Goal: Task Accomplishment & Management: Use online tool/utility

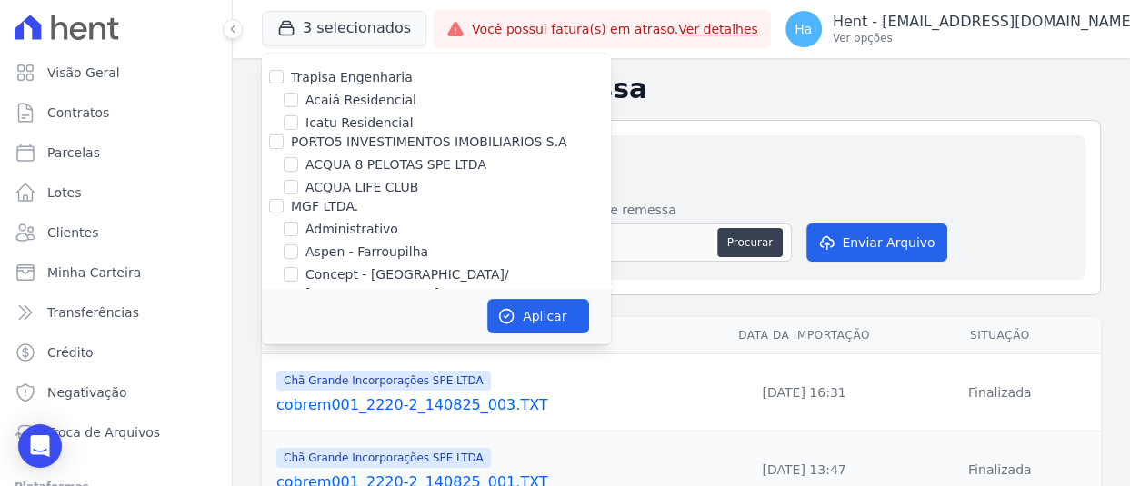
scroll to position [11550, 0]
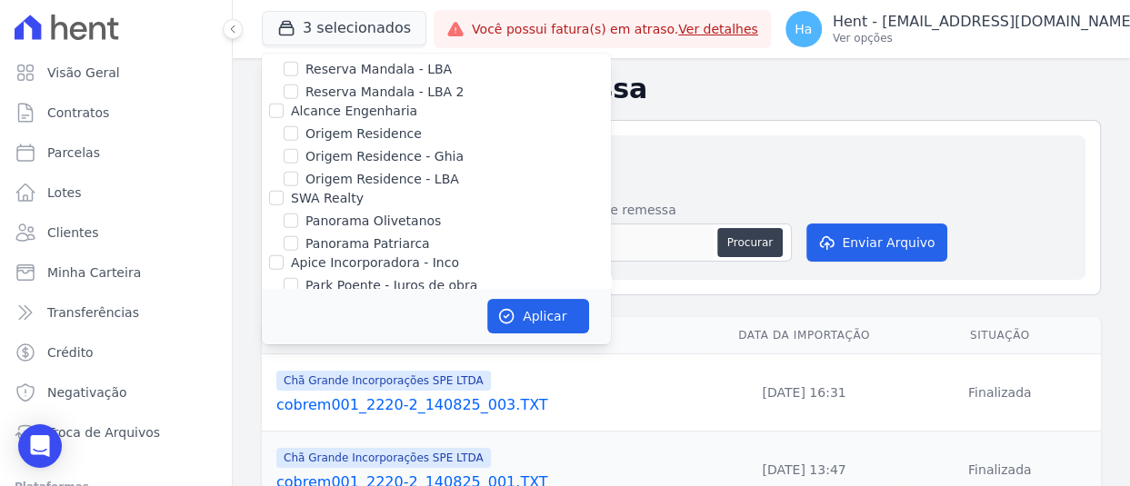
click at [270, 430] on input "Priori" at bounding box center [276, 437] width 15 height 15
checkbox input "true"
click at [543, 318] on button "Aplicar" at bounding box center [538, 316] width 102 height 35
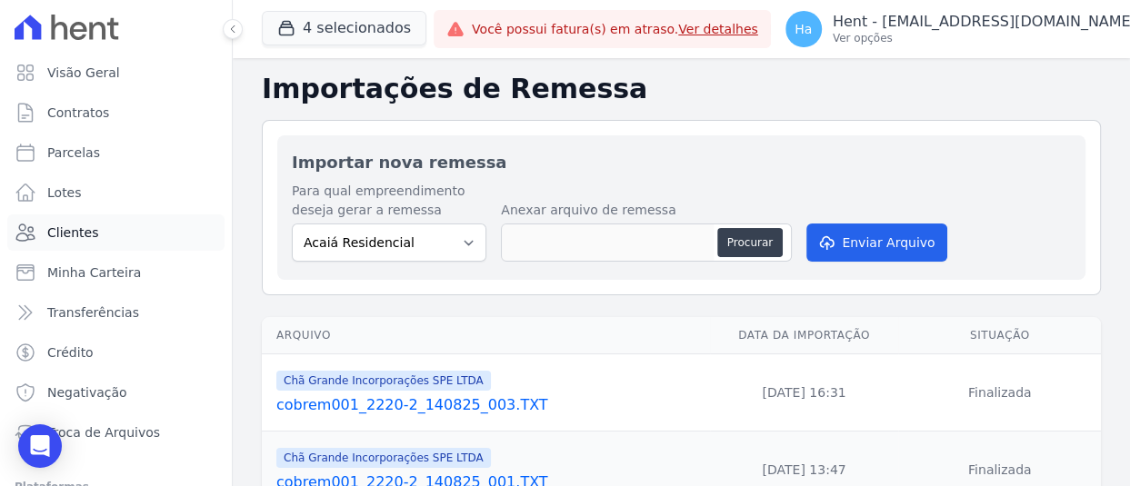
click at [64, 232] on span "Clientes" at bounding box center [72, 233] width 51 height 18
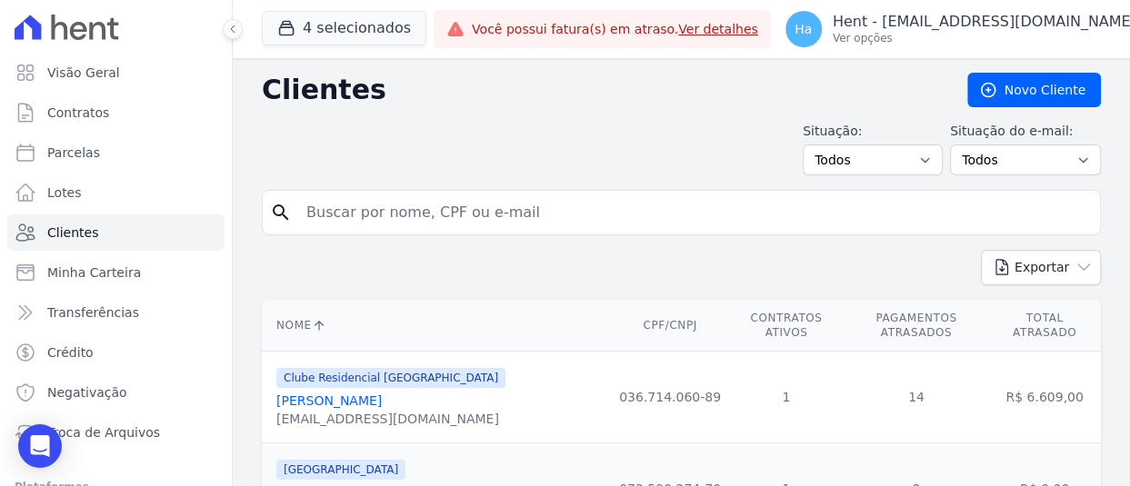
click at [337, 216] on input "search" at bounding box center [693, 213] width 797 height 36
paste input "Werlania Galindo de Farias"
type input "Werlania Galindo de Farias"
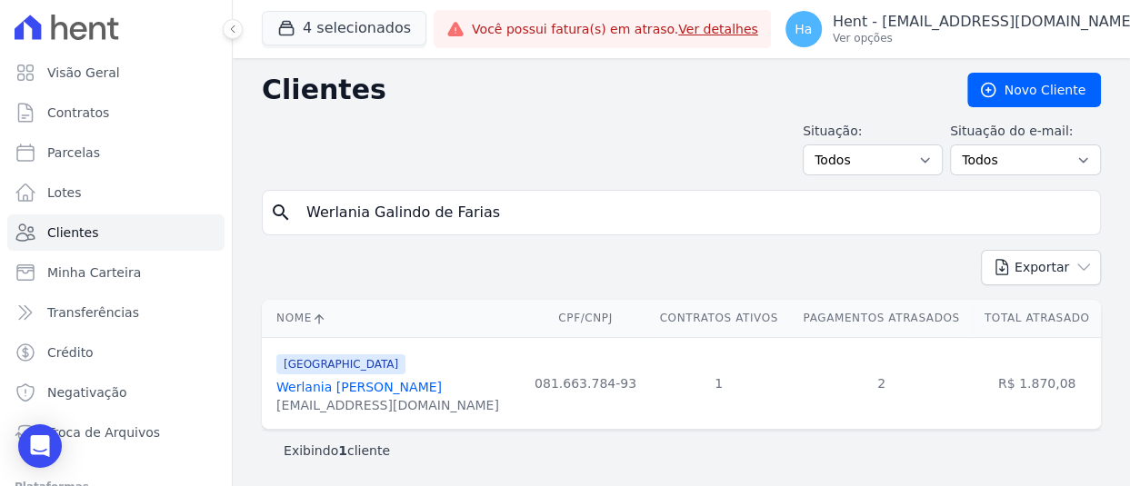
click at [313, 377] on div "Parque Candeias Werlania Galindo De Farias Werlaniag@gmail.com" at bounding box center [387, 384] width 223 height 62
click at [311, 381] on link "Werlania Galindo De Farias" at bounding box center [358, 387] width 165 height 15
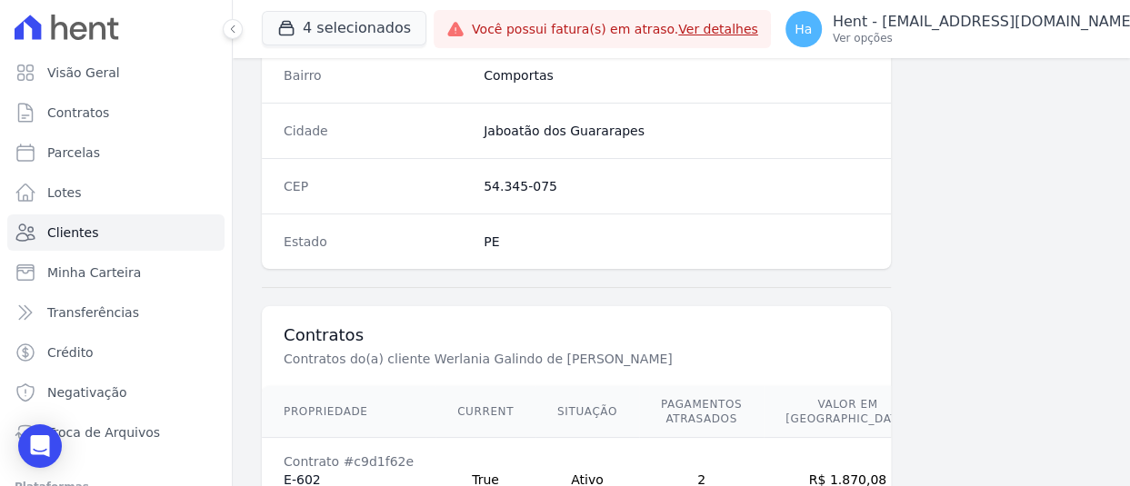
scroll to position [1226, 0]
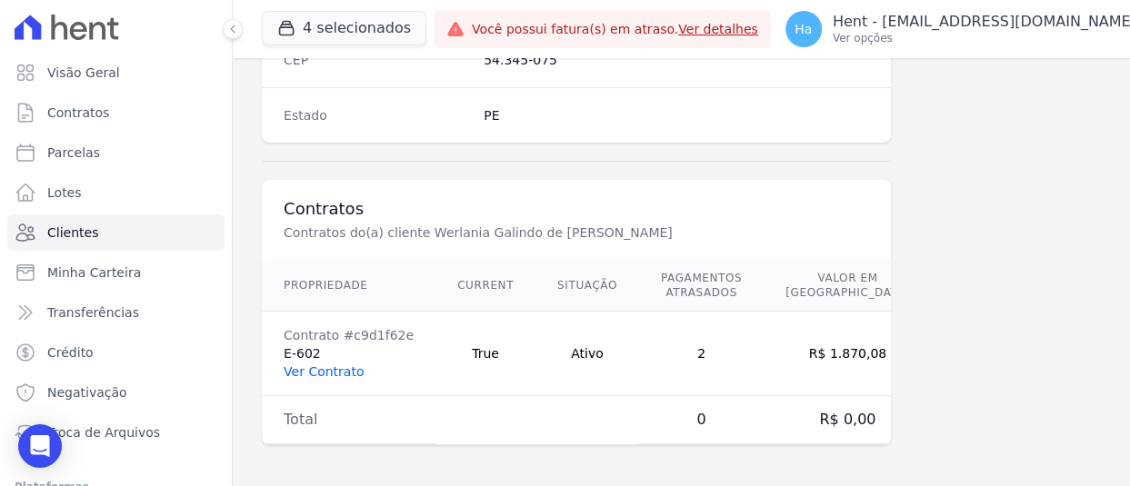
click at [327, 371] on link "Ver Contrato" at bounding box center [324, 371] width 80 height 15
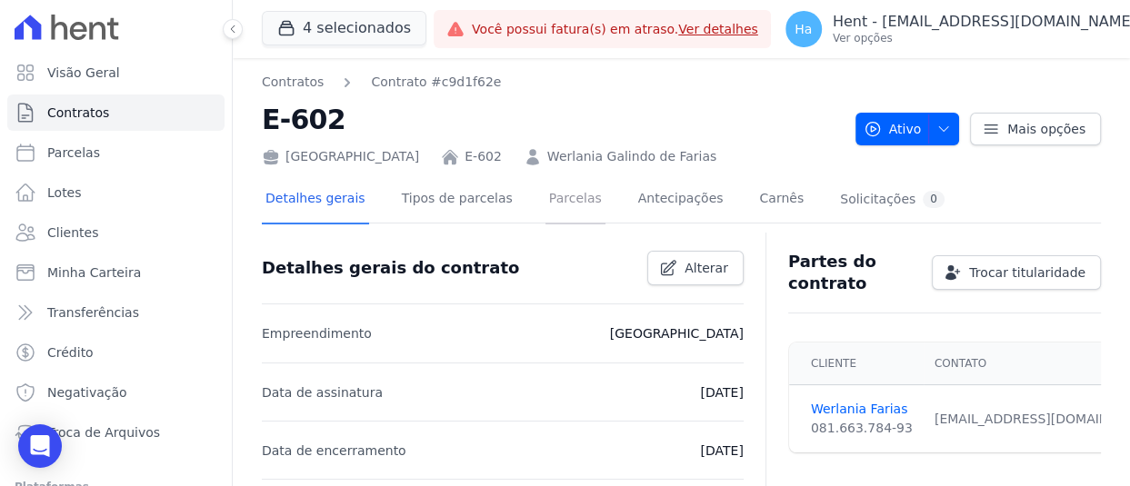
click at [568, 201] on link "Parcelas" at bounding box center [575, 200] width 60 height 48
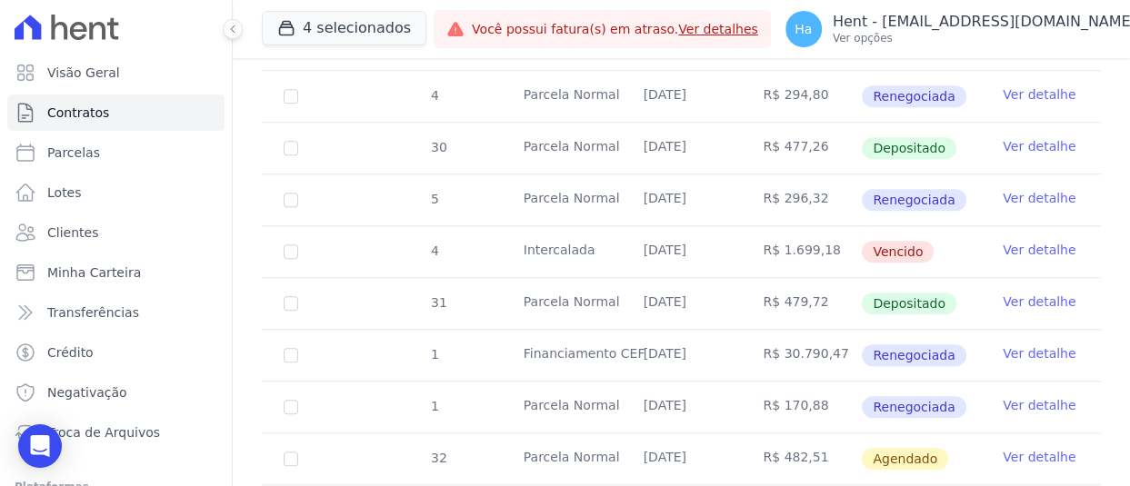
scroll to position [909, 0]
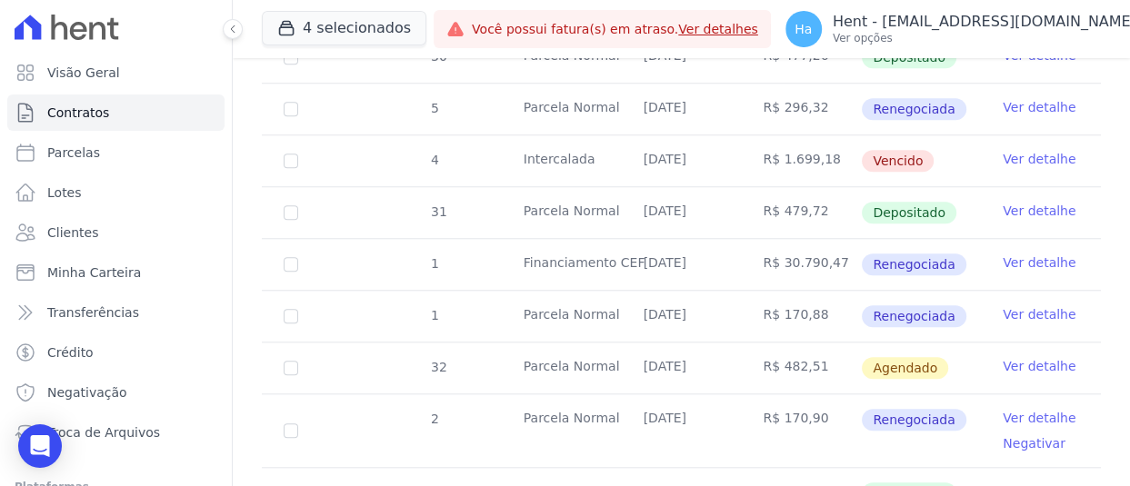
click at [1011, 365] on link "Ver detalhe" at bounding box center [1039, 366] width 73 height 18
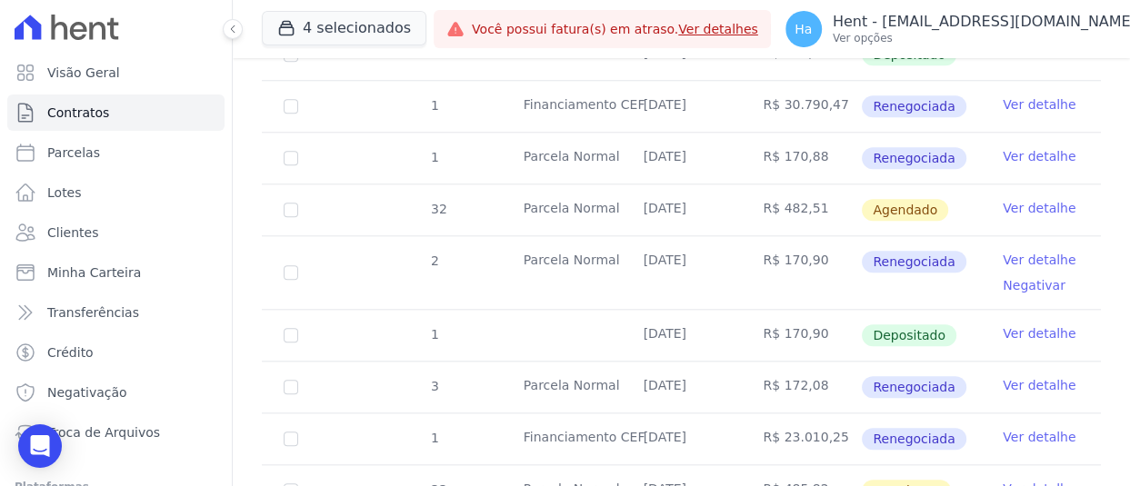
scroll to position [1091, 0]
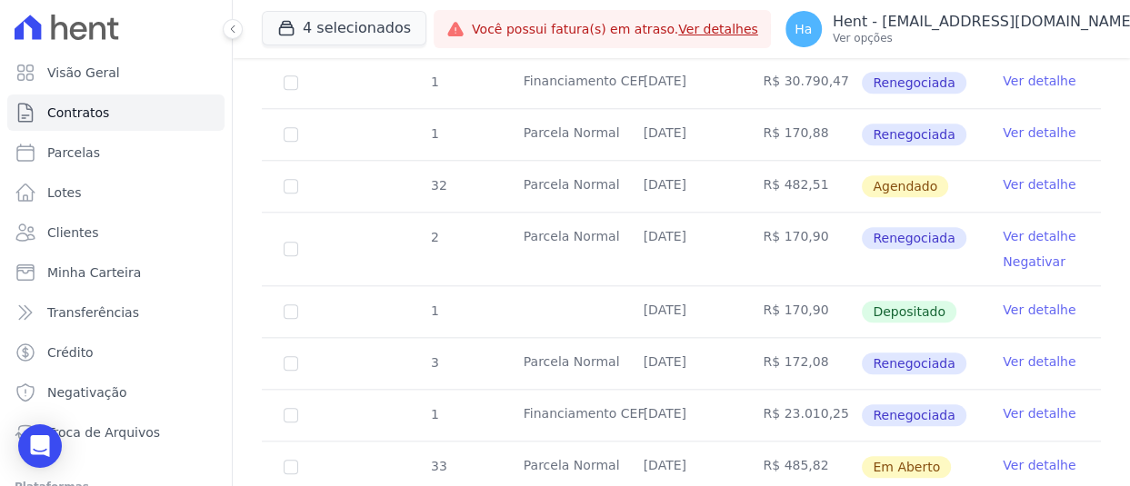
click at [1027, 230] on link "Ver detalhe" at bounding box center [1039, 236] width 73 height 18
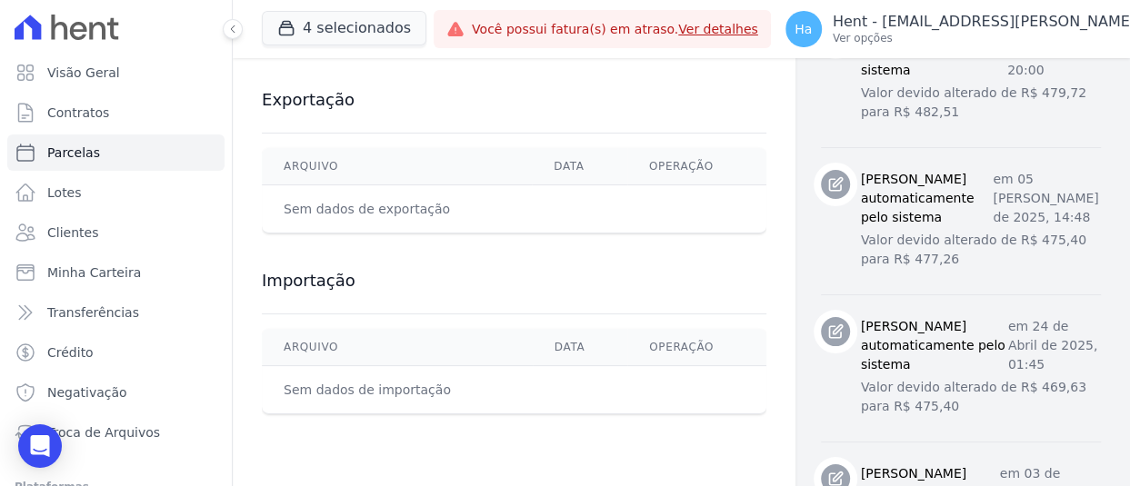
scroll to position [795, 0]
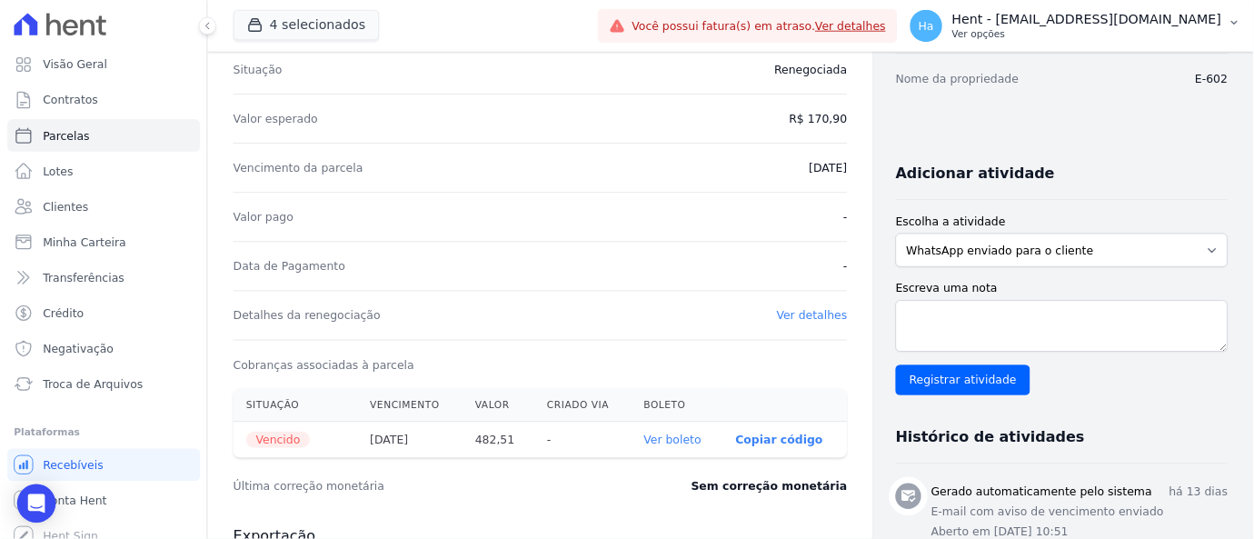
scroll to position [272, 0]
drag, startPoint x: 1117, startPoint y: 5, endPoint x: 767, endPoint y: 332, distance: 478.5
click at [767, 332] on div "Detalhes da renegociação Ver detalhes" at bounding box center [608, 355] width 692 height 55
click at [755, 485] on link "Ver boleto" at bounding box center [756, 496] width 65 height 15
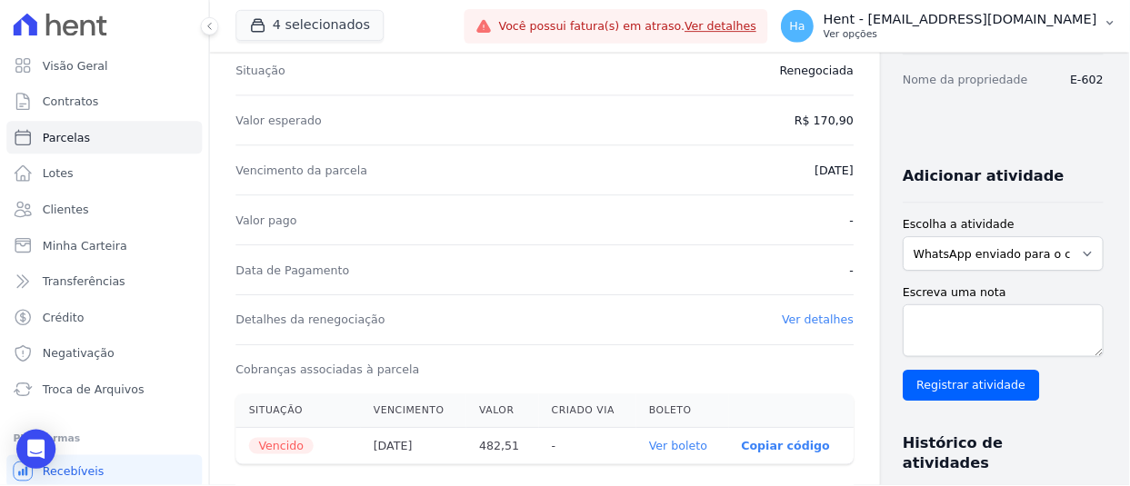
scroll to position [273, 0]
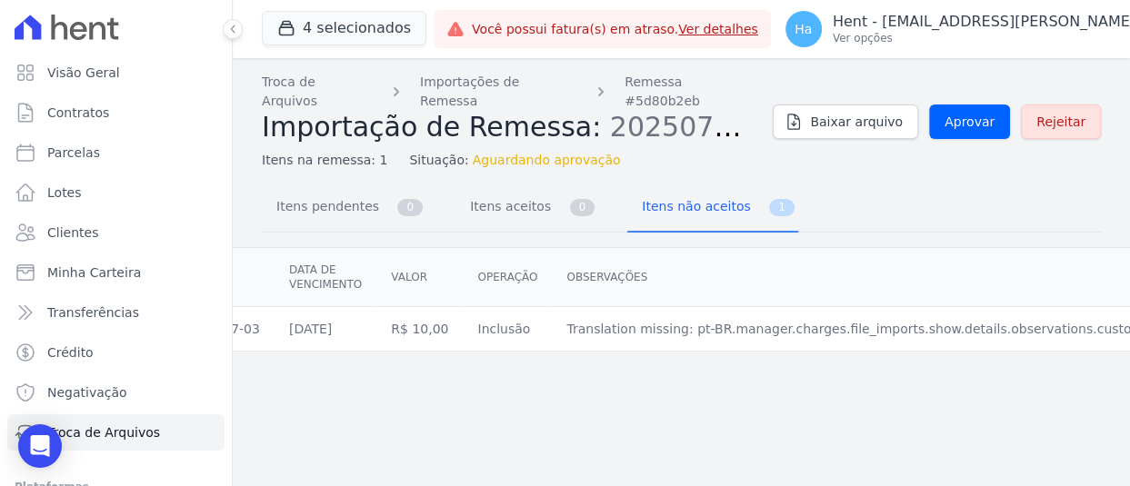
scroll to position [0, 278]
click at [234, 26] on icon at bounding box center [232, 29] width 11 height 11
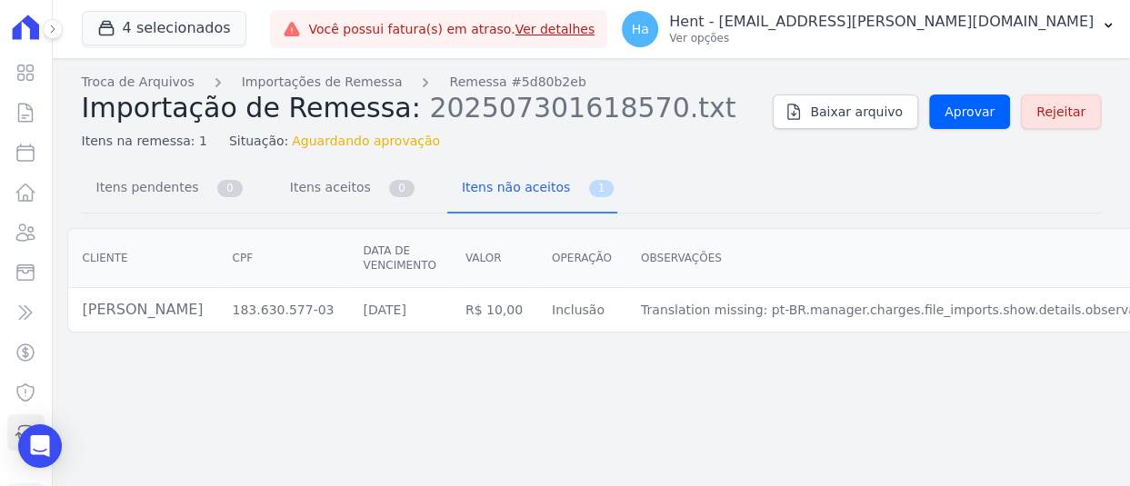
scroll to position [0, 0]
drag, startPoint x: 260, startPoint y: 310, endPoint x: 171, endPoint y: 312, distance: 89.1
click at [233, 312] on td "183.630.577-03" at bounding box center [298, 310] width 131 height 45
copy td "183.630.577-03"
click at [233, 310] on td "183.630.577-03" at bounding box center [298, 310] width 131 height 45
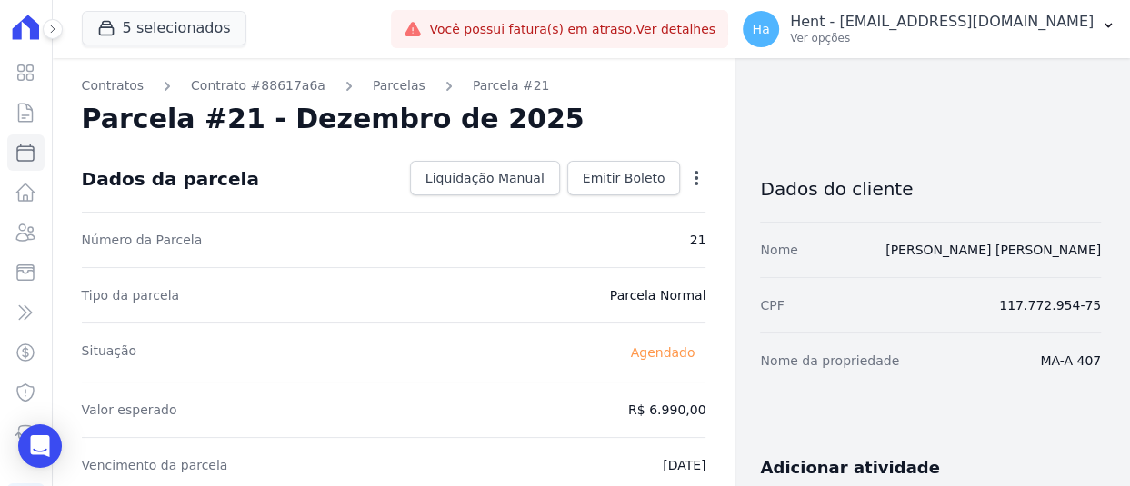
drag, startPoint x: 1012, startPoint y: 365, endPoint x: 1090, endPoint y: 364, distance: 78.2
copy dd "MA-A 407"
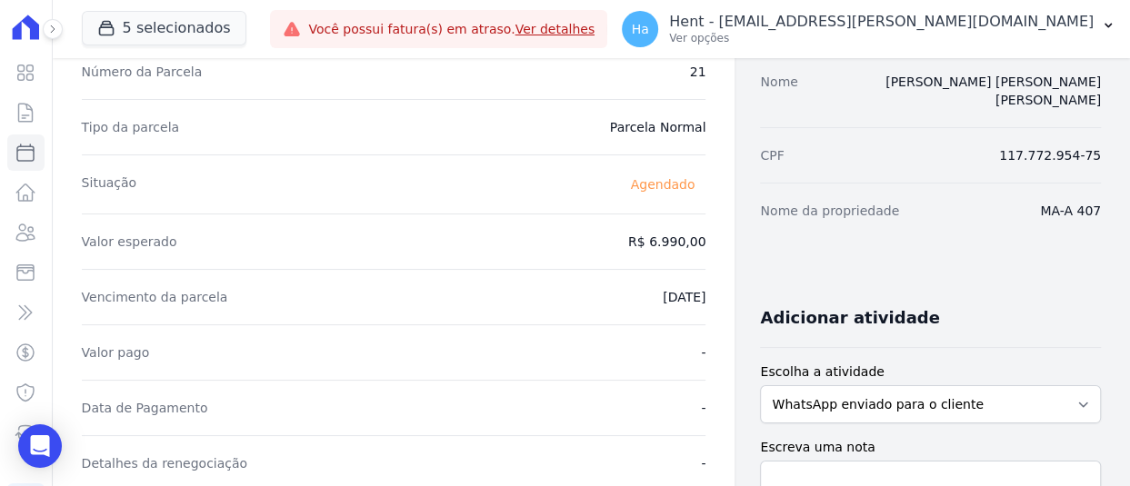
scroll to position [182, 0]
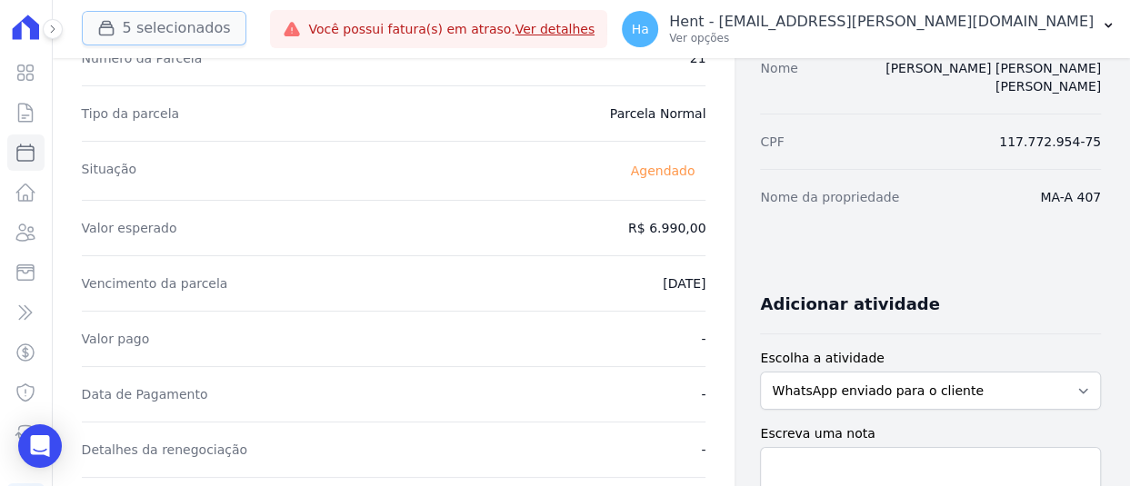
click at [218, 35] on button "5 selecionados" at bounding box center [164, 28] width 165 height 35
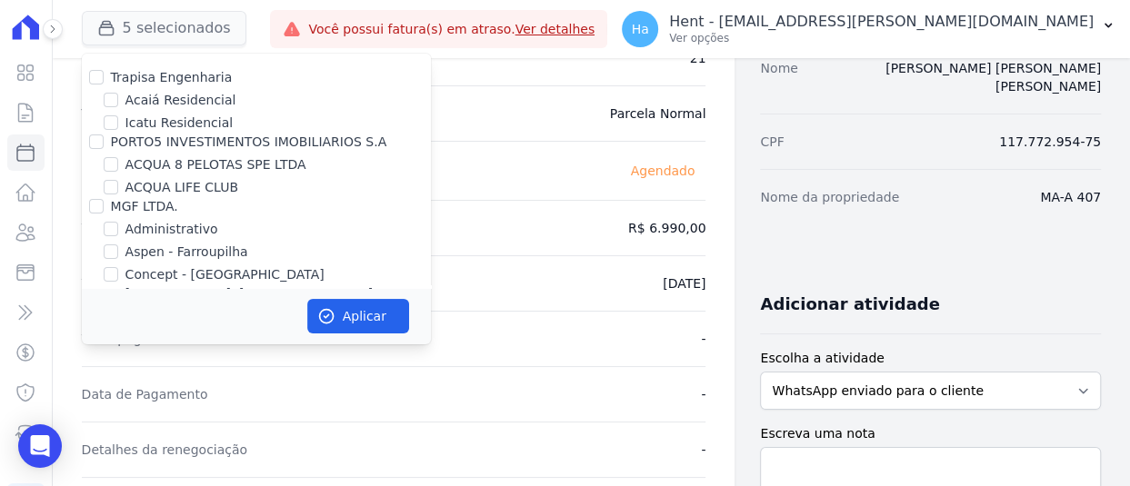
scroll to position [10772, 0]
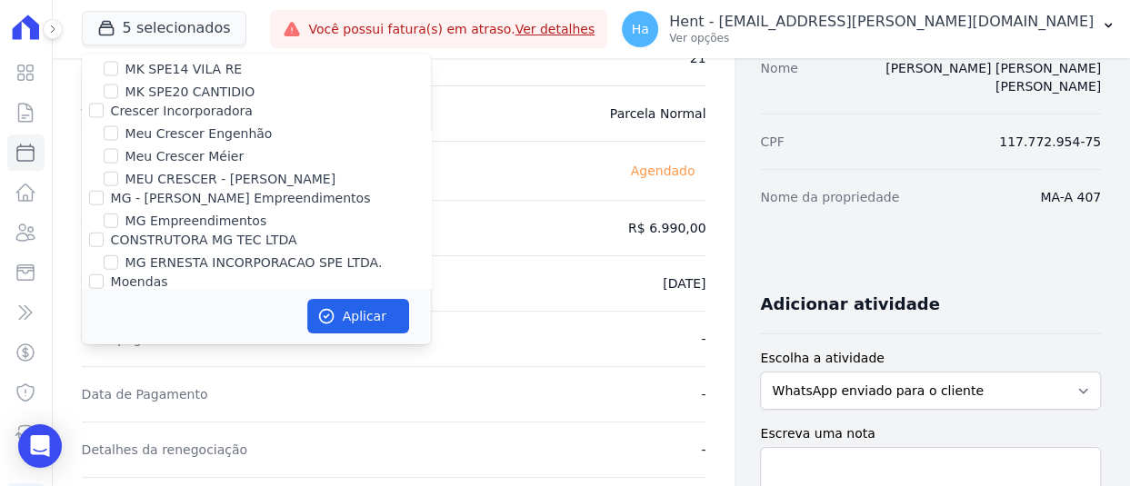
checkbox input "true"
click at [385, 320] on button "Aplicar" at bounding box center [358, 316] width 102 height 35
select select
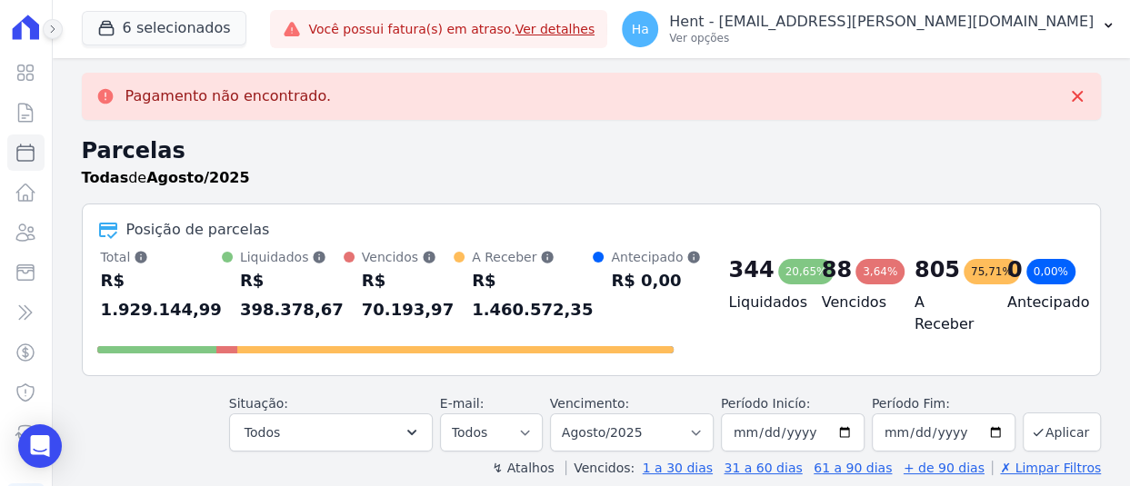
click at [58, 25] on button at bounding box center [53, 29] width 20 height 20
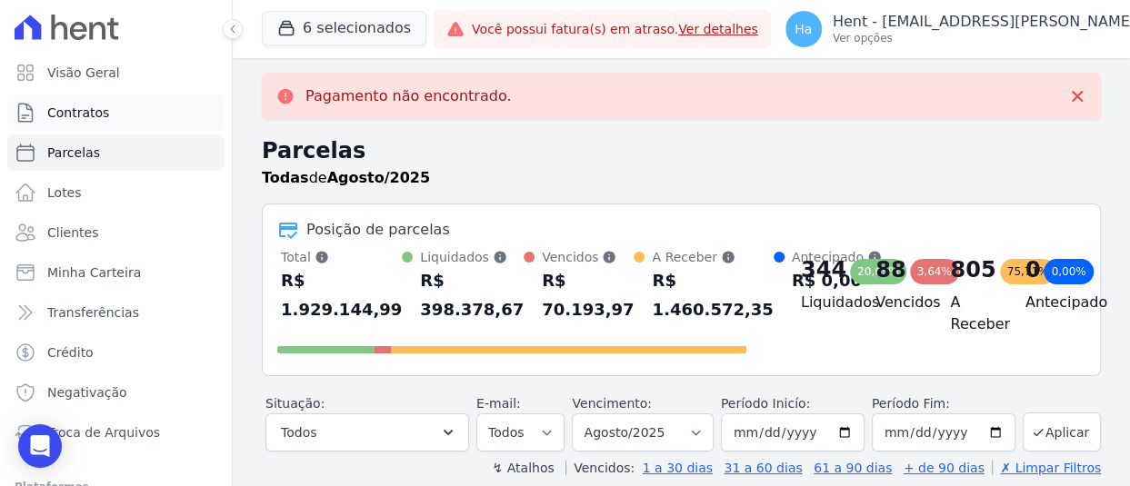
click at [75, 116] on span "Contratos" at bounding box center [78, 113] width 62 height 18
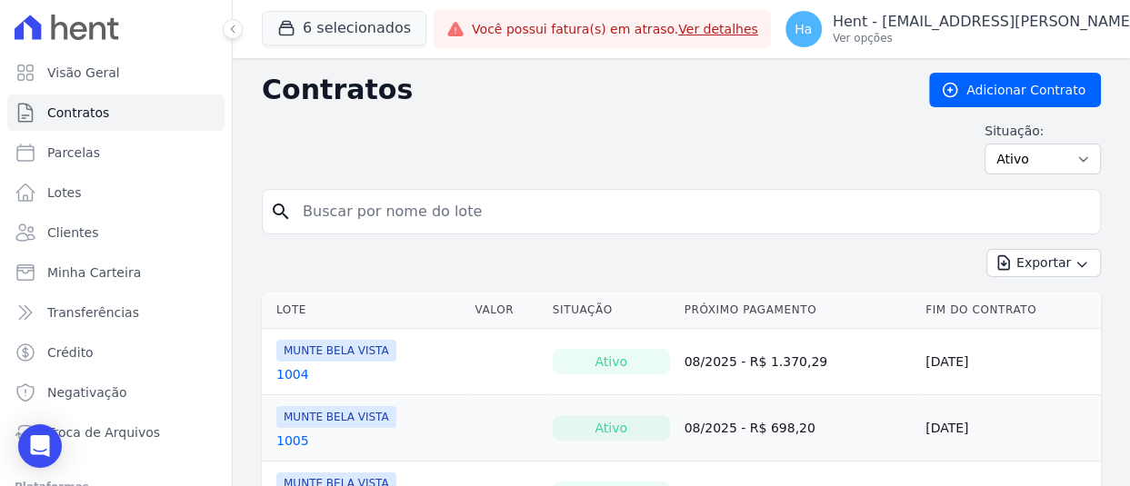
click at [538, 213] on input "search" at bounding box center [692, 212] width 801 height 36
type input "308"
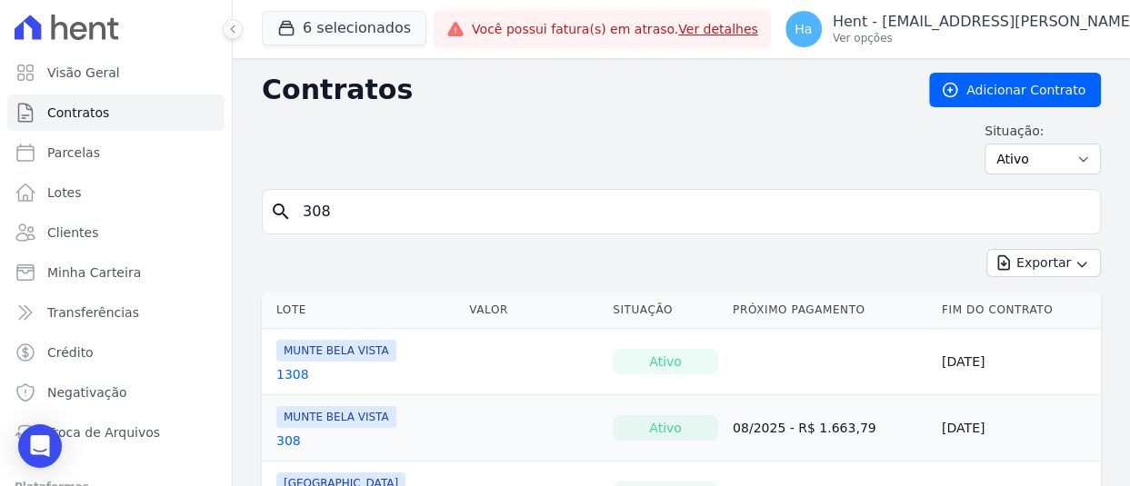
scroll to position [182, 0]
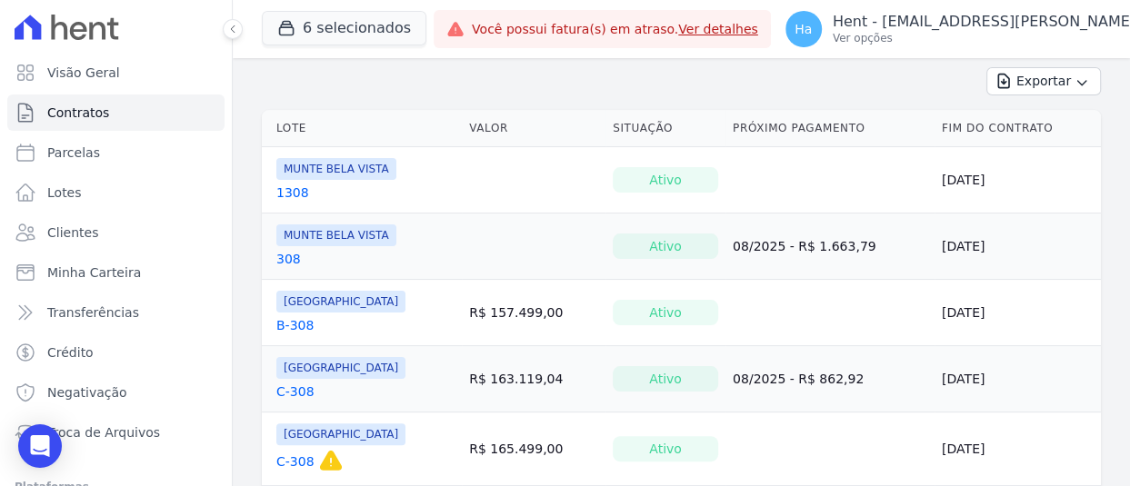
click at [290, 253] on link "308" at bounding box center [288, 259] width 25 height 18
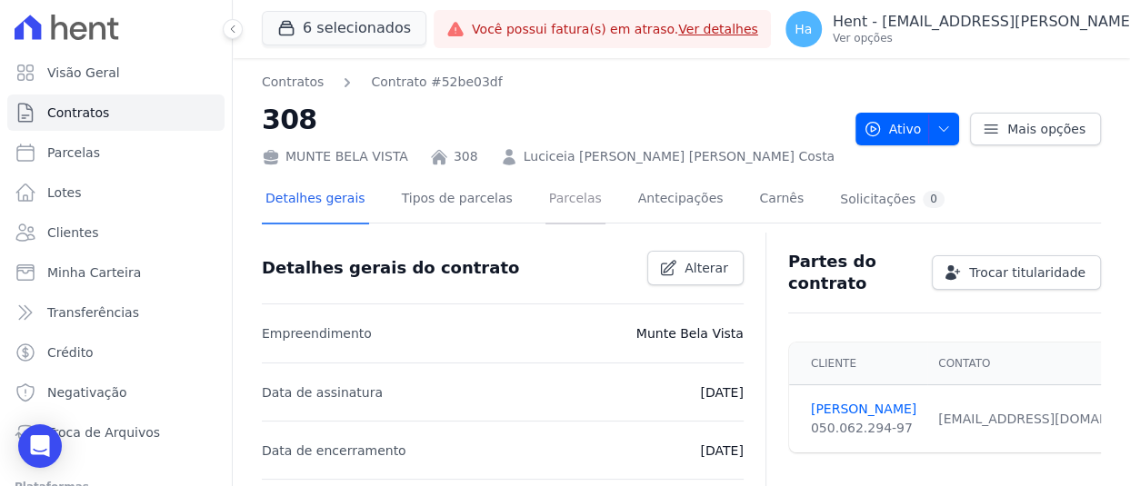
click at [562, 197] on link "Parcelas" at bounding box center [575, 200] width 60 height 48
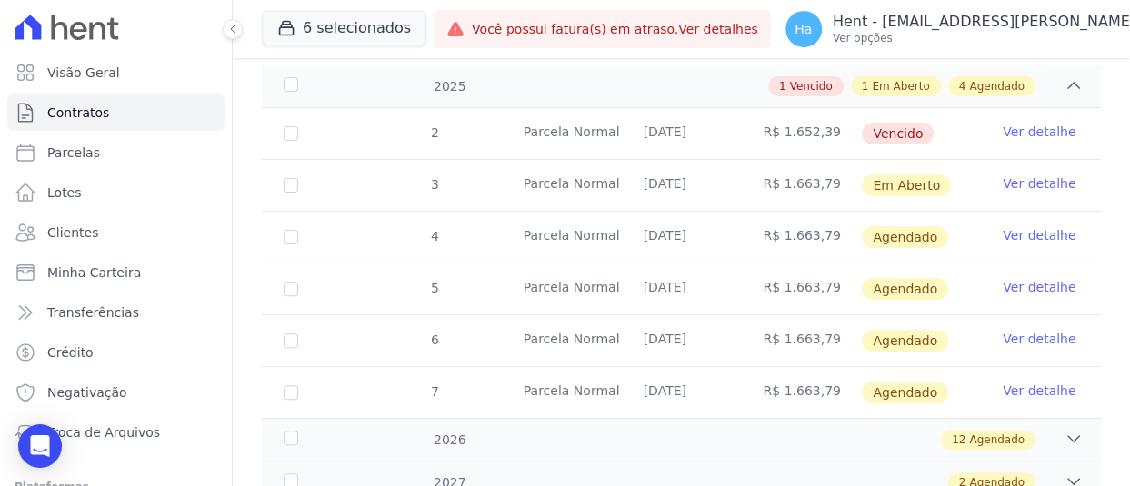
scroll to position [178, 0]
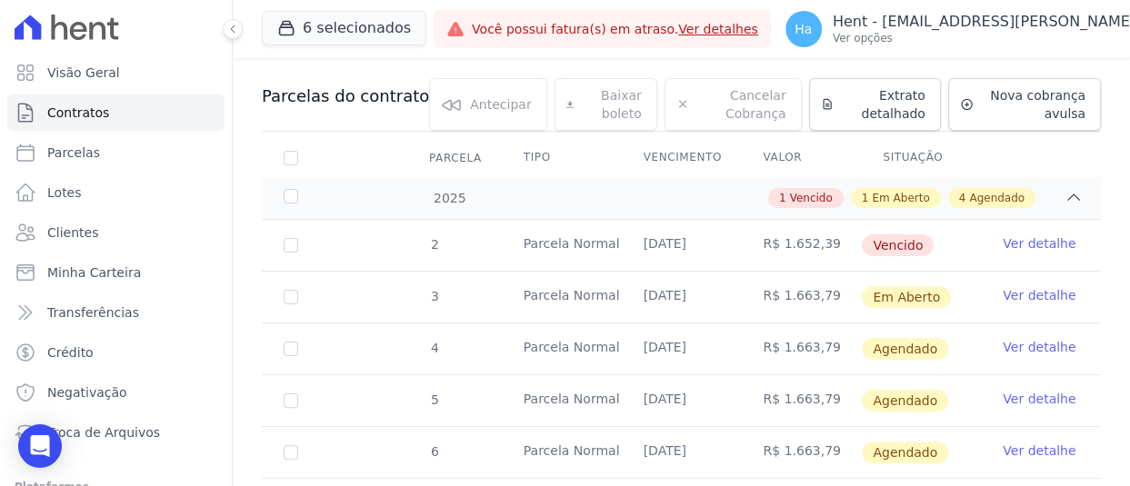
click at [1021, 243] on link "Ver detalhe" at bounding box center [1039, 244] width 73 height 18
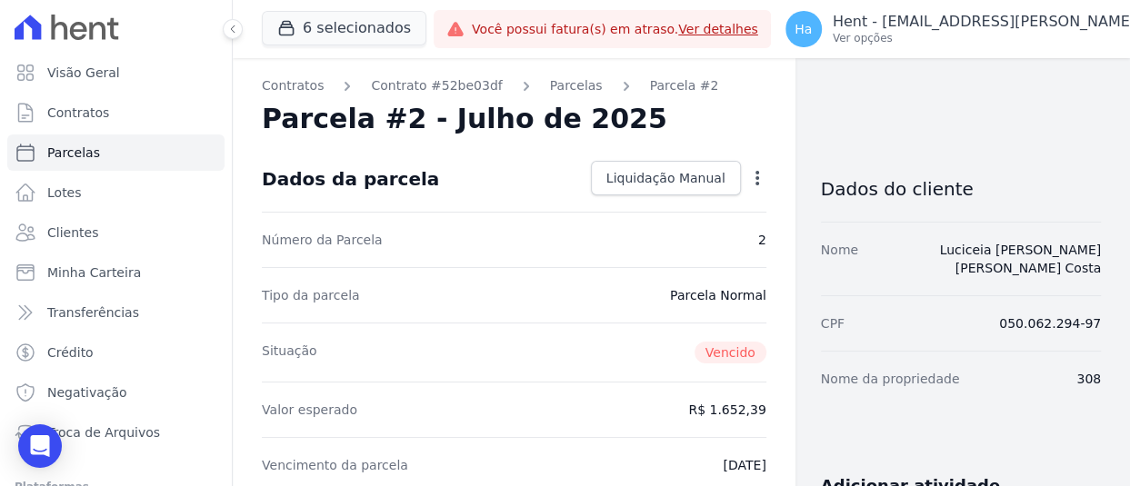
click at [748, 180] on icon "button" at bounding box center [757, 178] width 18 height 18
click at [664, 202] on link "Alterar" at bounding box center [679, 202] width 160 height 33
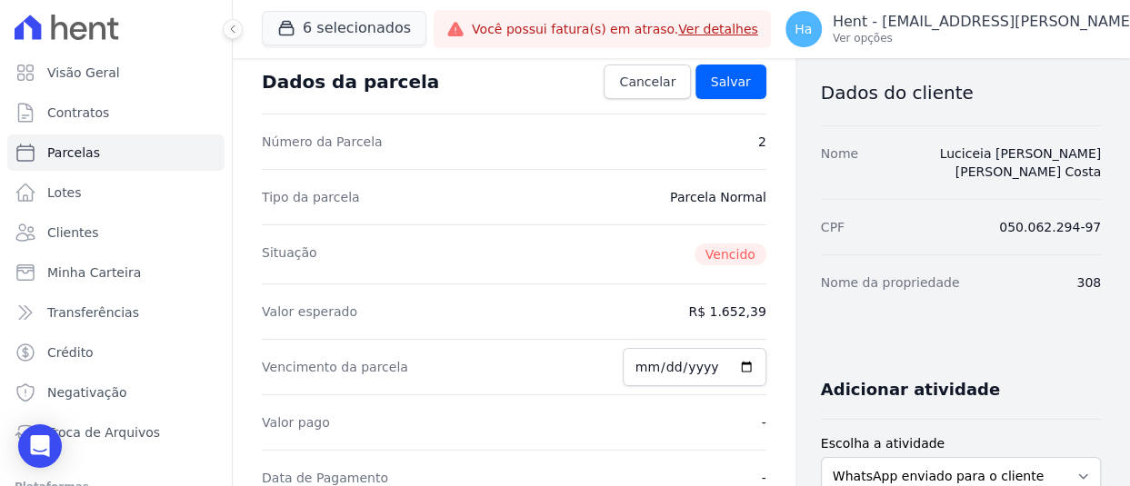
scroll to position [91, 0]
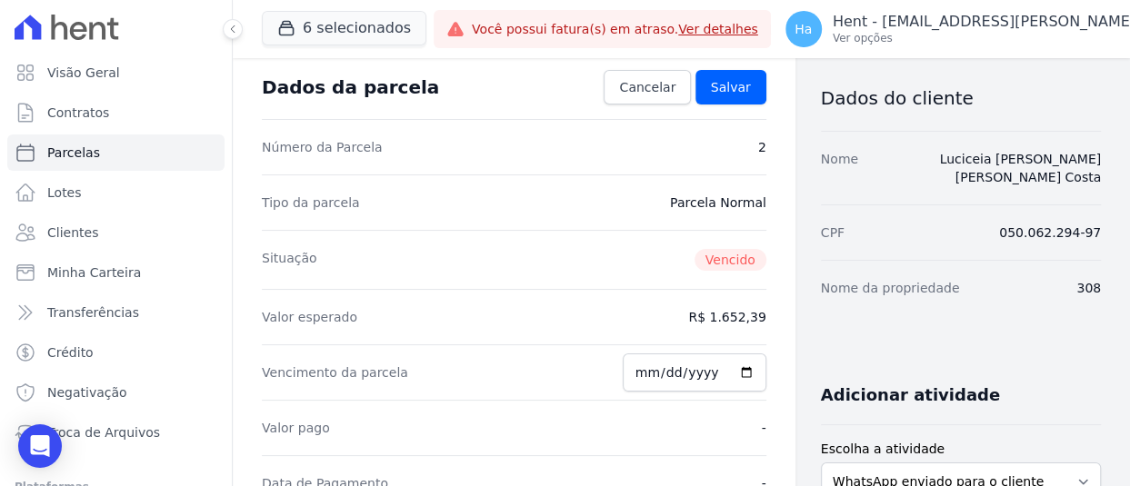
drag, startPoint x: 1059, startPoint y: 267, endPoint x: 1082, endPoint y: 271, distance: 23.0
click at [1082, 271] on div "Nome da propriedade 308" at bounding box center [961, 287] width 280 height 55
drag, startPoint x: 1100, startPoint y: 271, endPoint x: 1062, endPoint y: 279, distance: 39.0
drag, startPoint x: 1078, startPoint y: 274, endPoint x: 643, endPoint y: 378, distance: 447.8
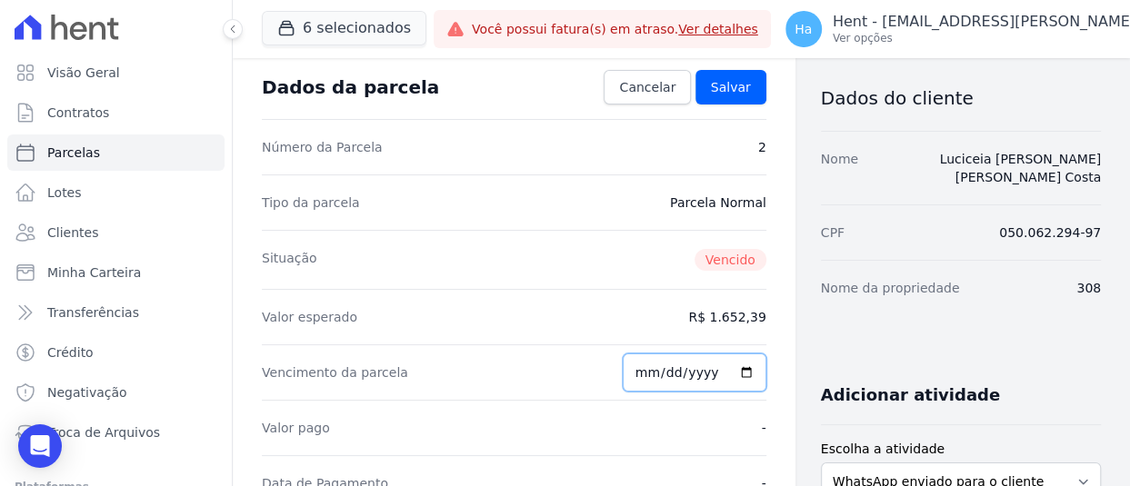
click at [643, 378] on input "2025-07-25" at bounding box center [695, 373] width 144 height 38
type input "2025-07-28"
click at [637, 364] on input "2025-08-28" at bounding box center [695, 373] width 144 height 38
type input "2025-08-25"
click at [724, 93] on span "Salvar" at bounding box center [731, 87] width 40 height 18
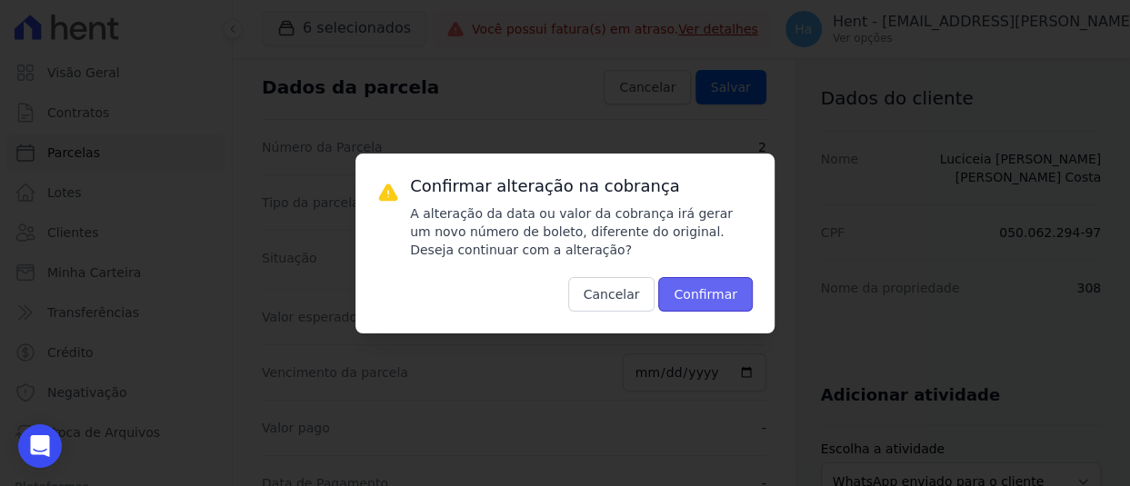
click at [724, 293] on button "Confirmar" at bounding box center [705, 294] width 95 height 35
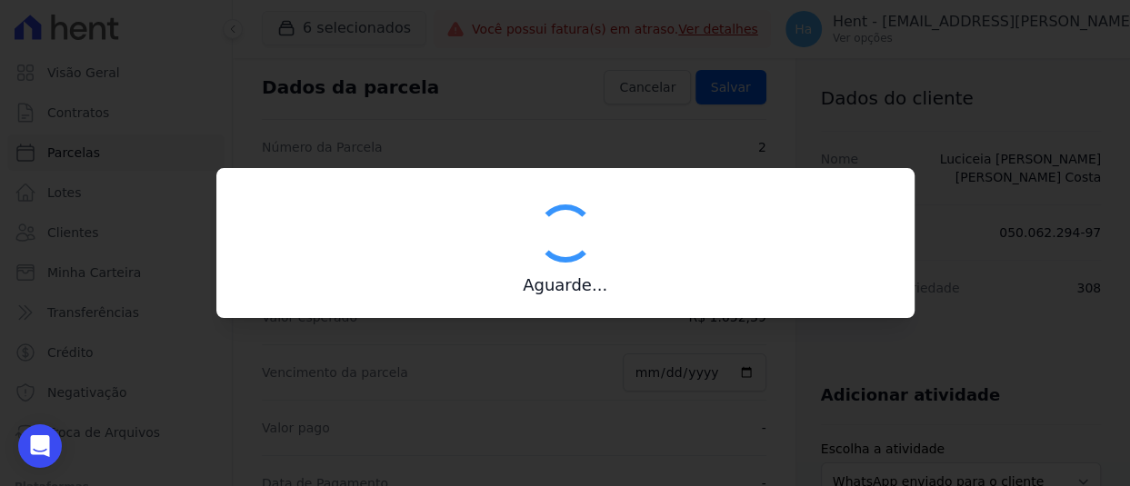
type input "00190000090335103300000624617171411530000165239"
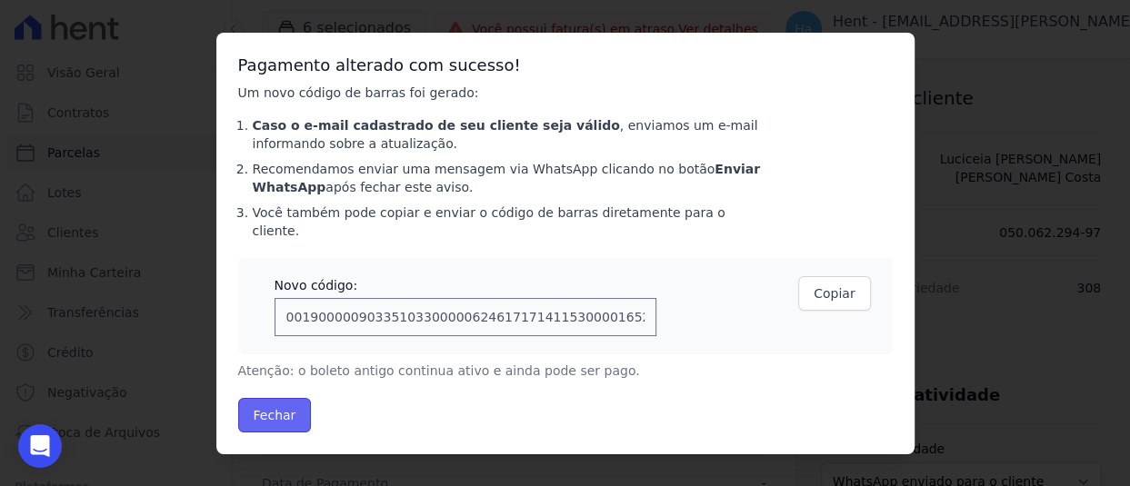
click at [256, 408] on button "Fechar" at bounding box center [275, 415] width 74 height 35
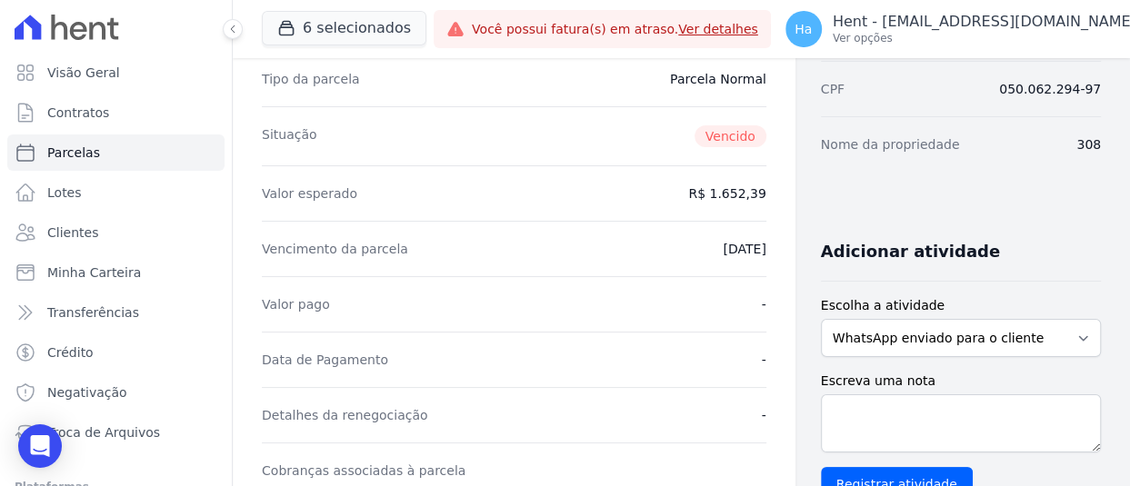
scroll to position [91, 0]
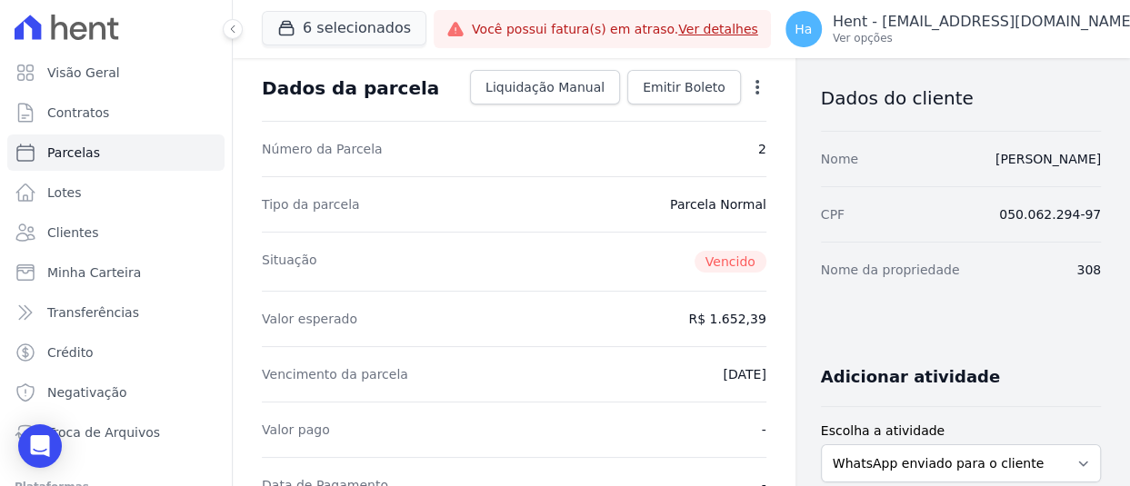
click at [748, 89] on icon "button" at bounding box center [757, 87] width 18 height 18
click at [473, 338] on div "Valor esperado R$ 1.652,39" at bounding box center [514, 318] width 504 height 55
click at [1005, 16] on p "Hent - [EMAIL_ADDRESS][DOMAIN_NAME]" at bounding box center [985, 22] width 304 height 18
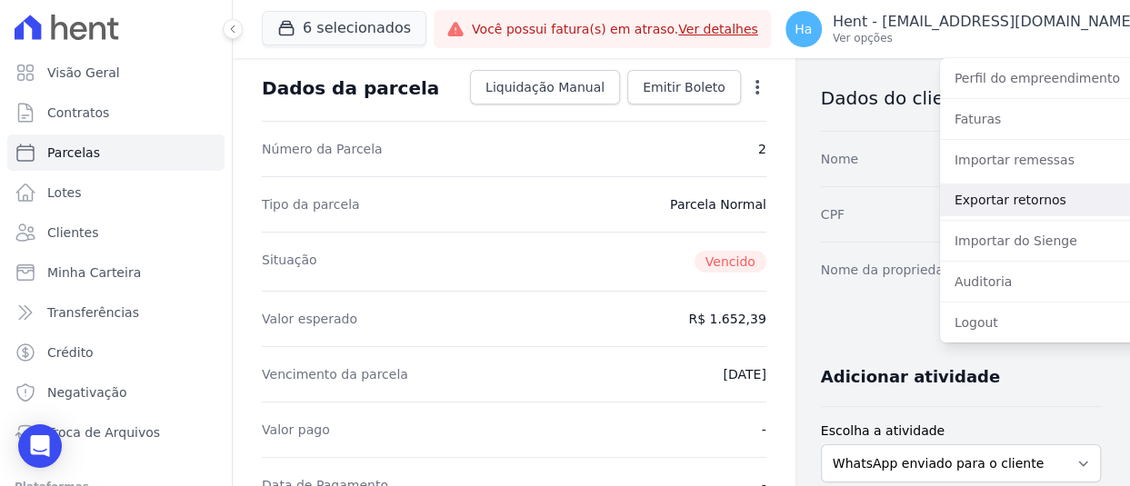
click at [1034, 198] on link "Exportar retornos" at bounding box center [1056, 200] width 233 height 33
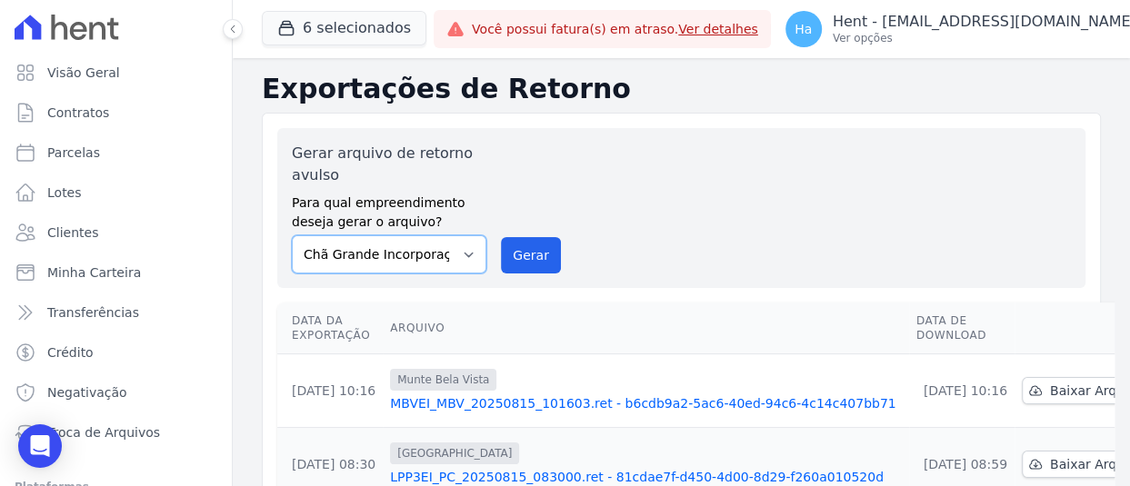
click at [471, 248] on select "Acaiá Residencial ACQUA 8 PELOTAS SPE LTDA ACQUA LIFE CLUB Administrativo AGILE…" at bounding box center [389, 254] width 195 height 38
select select "4b46d8aa-9601-4c03-83ba-e165ad1d1bf6"
click at [292, 235] on select "Acaiá Residencial ACQUA 8 PELOTAS SPE LTDA ACQUA LIFE CLUB Administrativo AGILE…" at bounding box center [389, 254] width 195 height 38
click at [529, 249] on button "Gerar" at bounding box center [531, 255] width 60 height 36
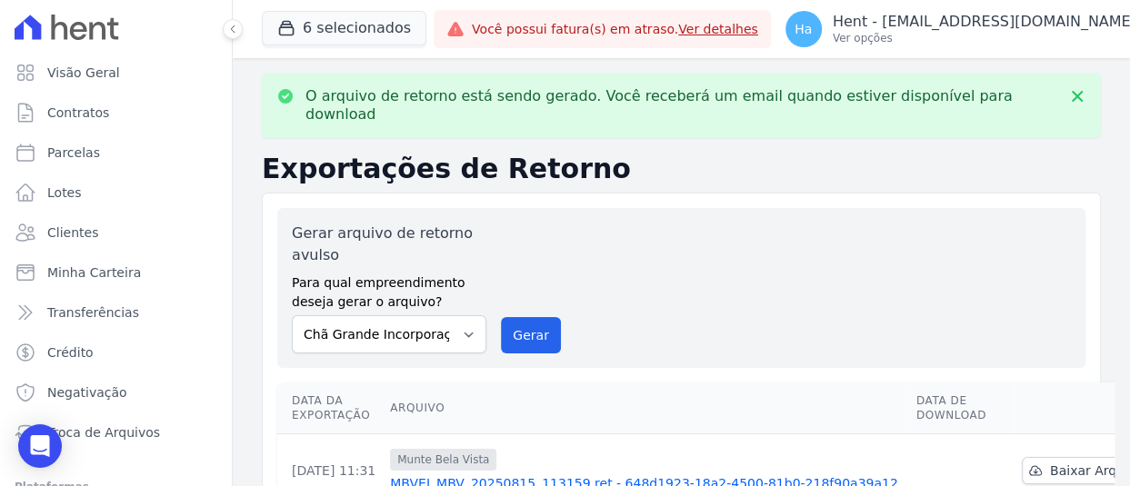
scroll to position [182, 0]
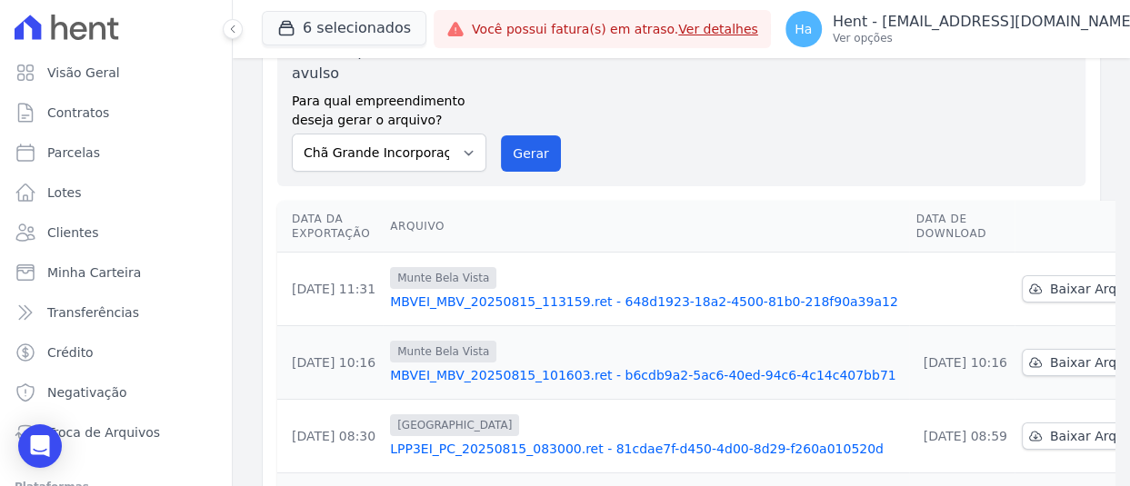
click at [633, 293] on link "MBVEI_MBV_20250815_113159.ret - 648d1923-18a2-4500-81b0-218f90a39a12" at bounding box center [646, 302] width 512 height 18
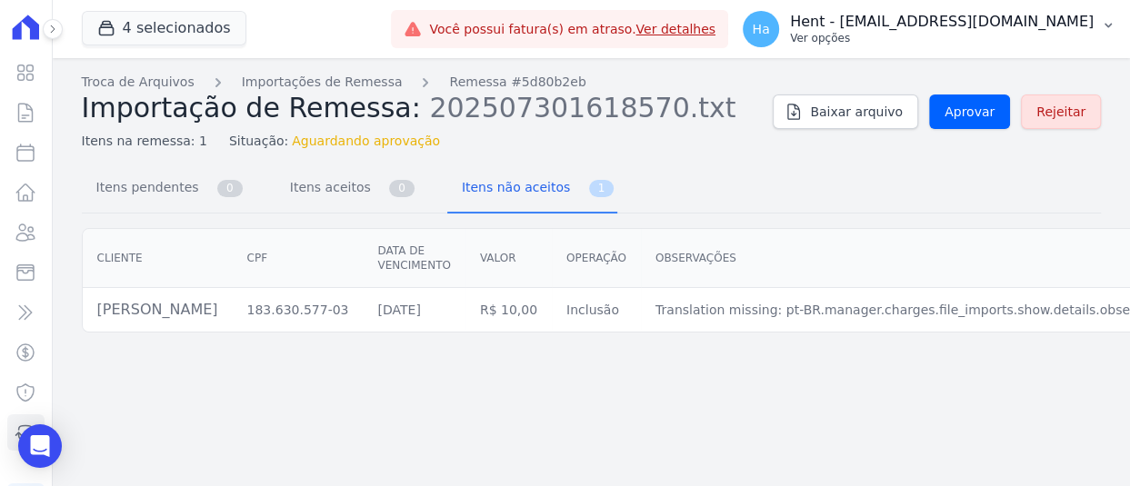
click at [1023, 31] on p "Ver opções" at bounding box center [942, 38] width 304 height 15
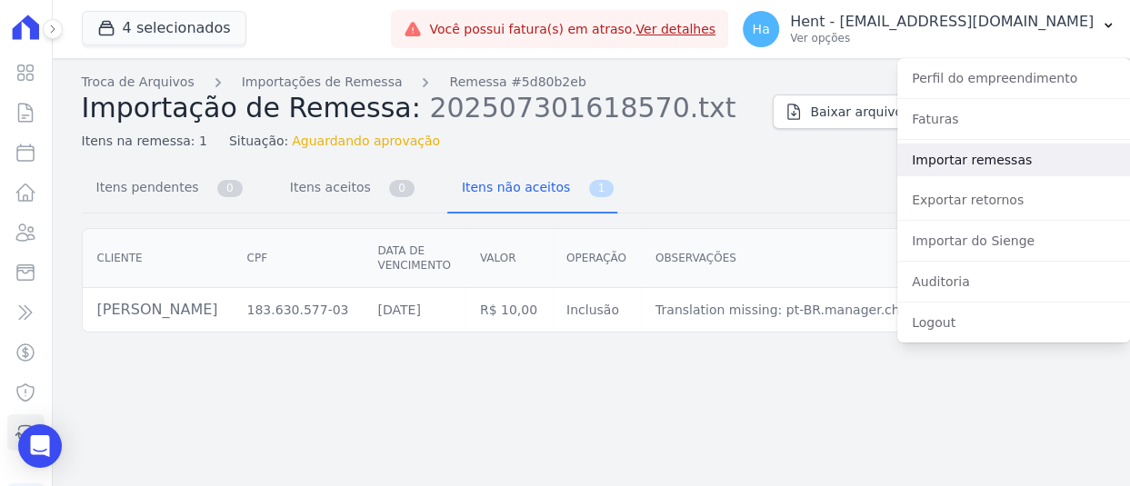
click at [954, 163] on link "Importar remessas" at bounding box center [1013, 160] width 233 height 33
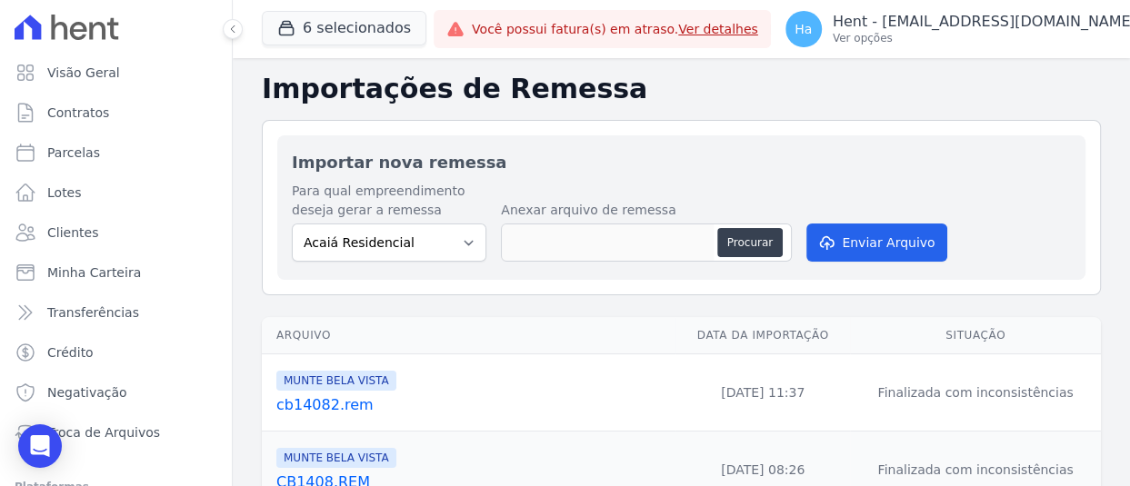
click at [348, 403] on link "cb14082.rem" at bounding box center [472, 405] width 392 height 22
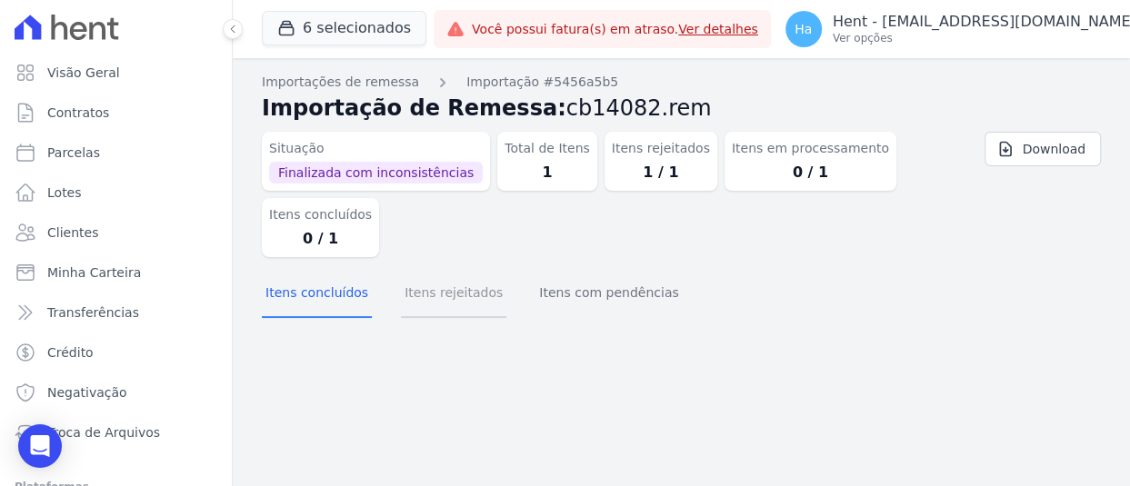
click at [424, 291] on button "Itens rejeitados" at bounding box center [453, 294] width 105 height 47
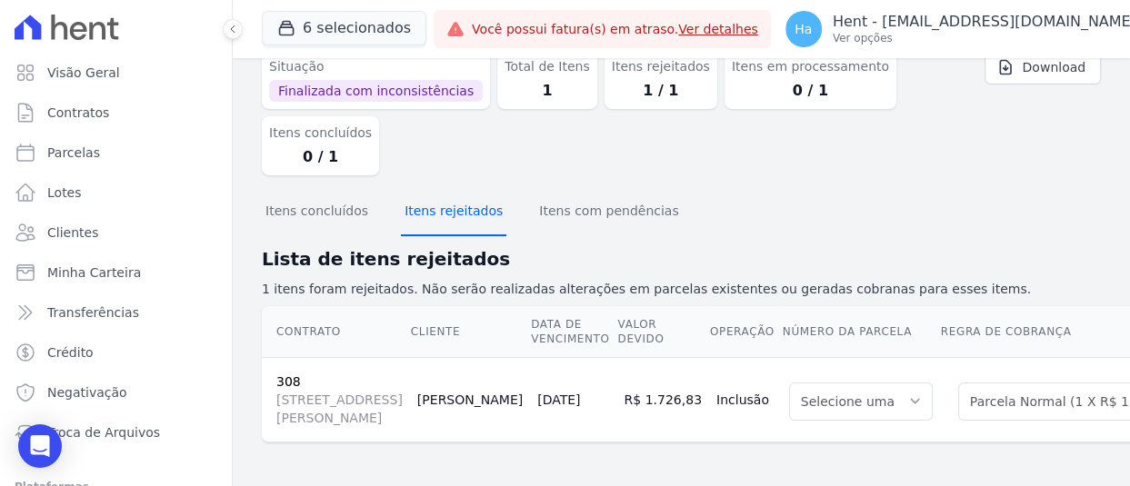
scroll to position [186, 0]
click at [1008, 33] on p "Ver opções" at bounding box center [985, 38] width 304 height 15
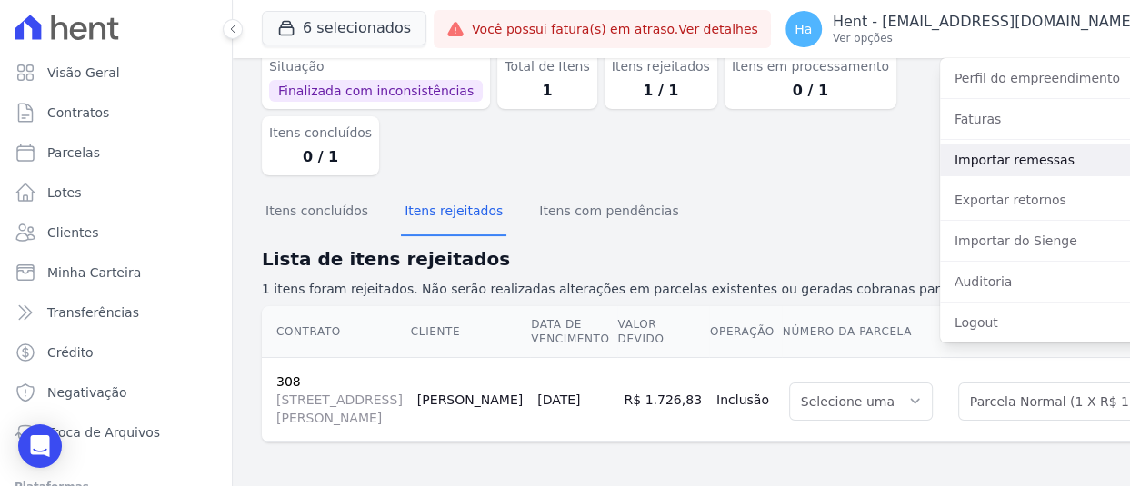
click at [989, 154] on link "Importar remessas" at bounding box center [1056, 160] width 233 height 33
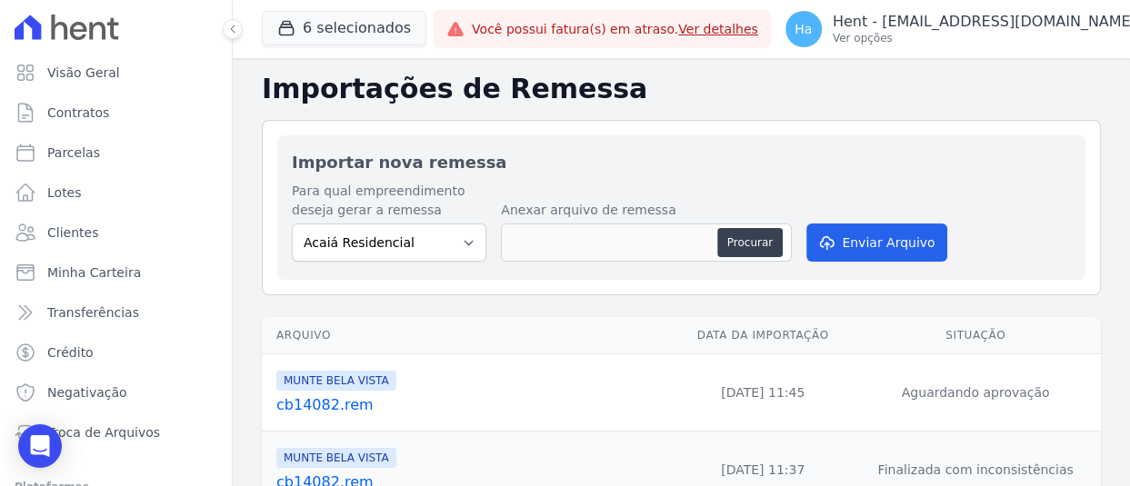
click at [316, 412] on link "cb14082.rem" at bounding box center [472, 405] width 392 height 22
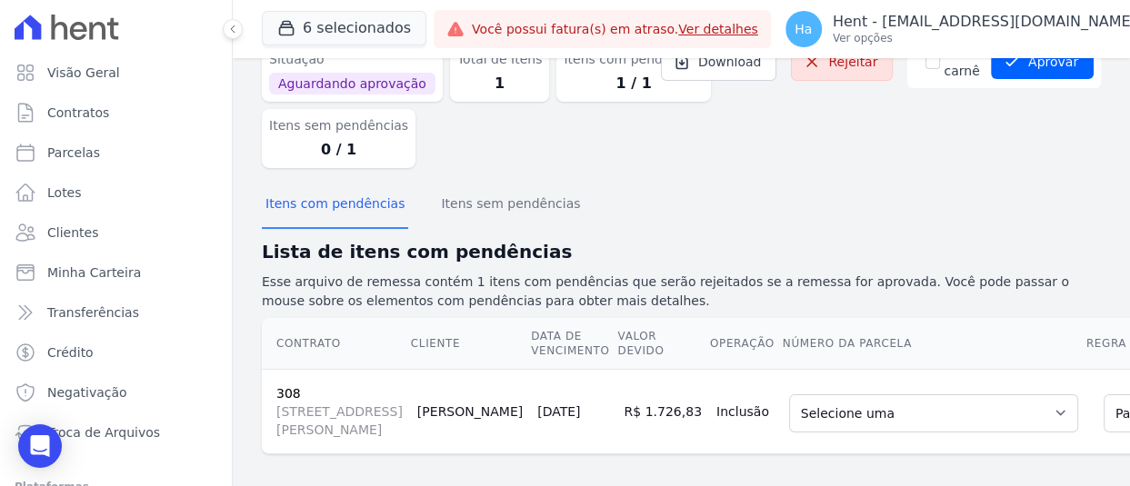
scroll to position [205, 0]
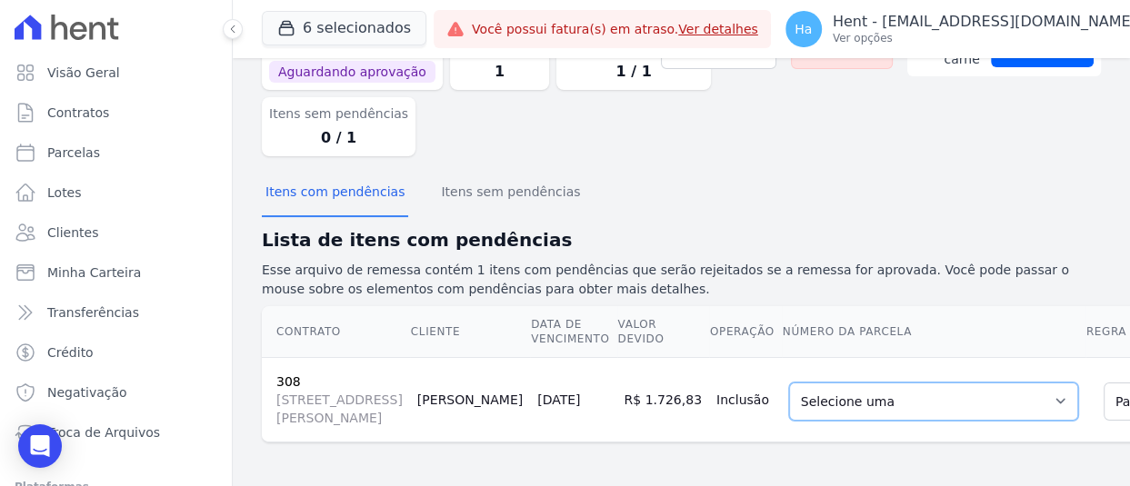
click at [876, 383] on select "Selecione uma 2 - 25/08/2025 - R$ 1.652,39 - Agendado 4 - 25/09/2025 - R$ 1.663…" at bounding box center [933, 402] width 289 height 38
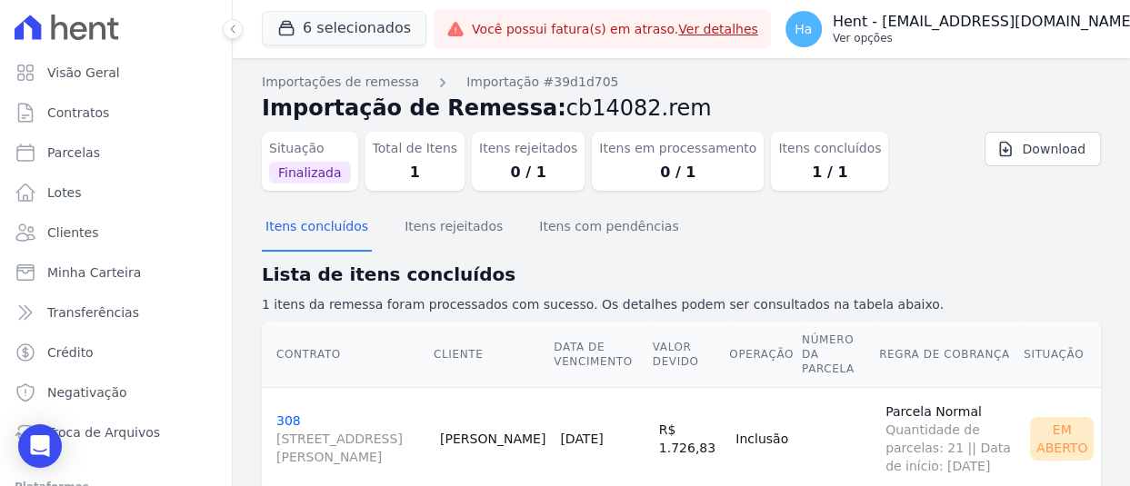
click at [1022, 41] on p "Ver opções" at bounding box center [985, 38] width 304 height 15
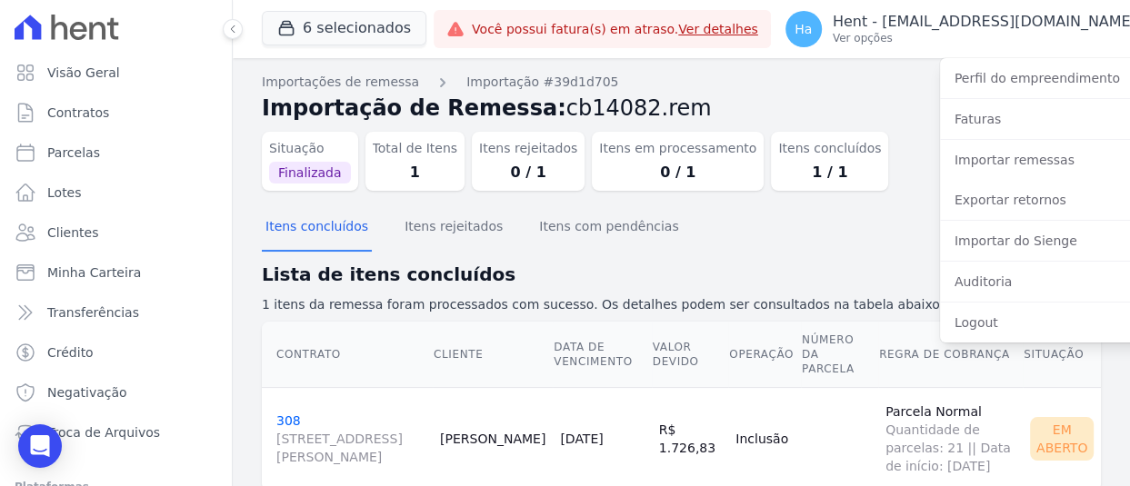
click at [810, 96] on h2 "Importação de Remessa: cb14082.rem" at bounding box center [681, 108] width 839 height 33
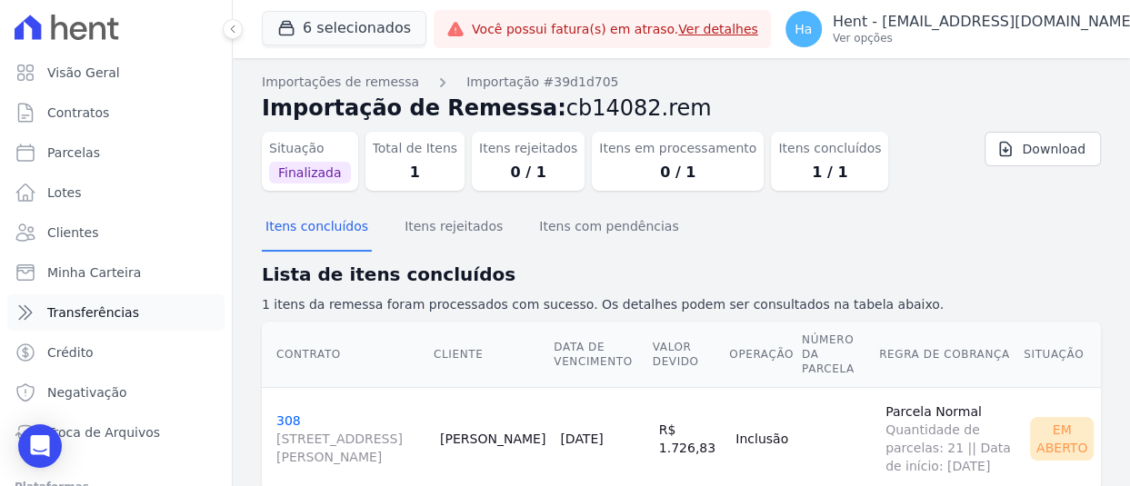
scroll to position [135, 0]
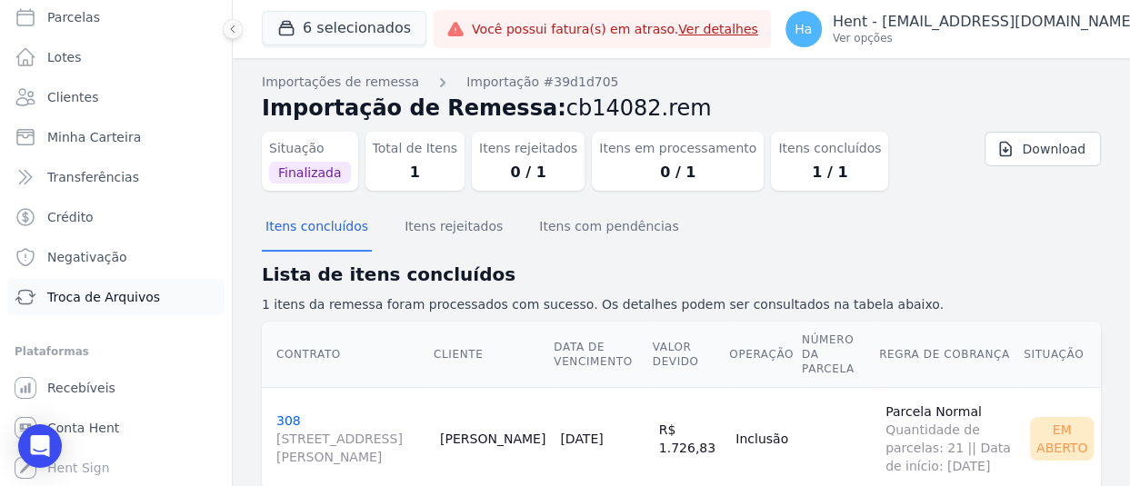
click at [102, 293] on span "Troca de Arquivos" at bounding box center [103, 297] width 113 height 18
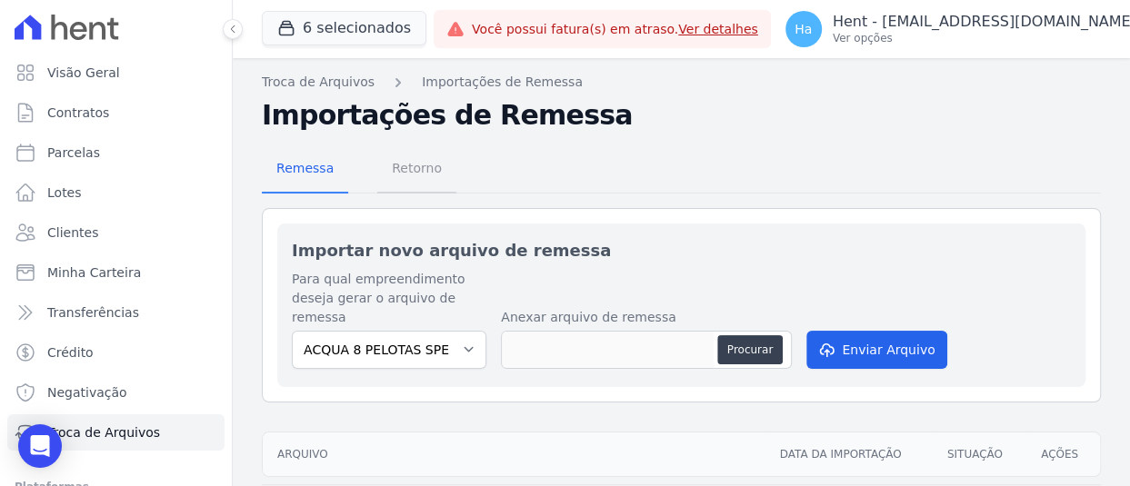
click at [404, 165] on span "Retorno" at bounding box center [417, 168] width 72 height 36
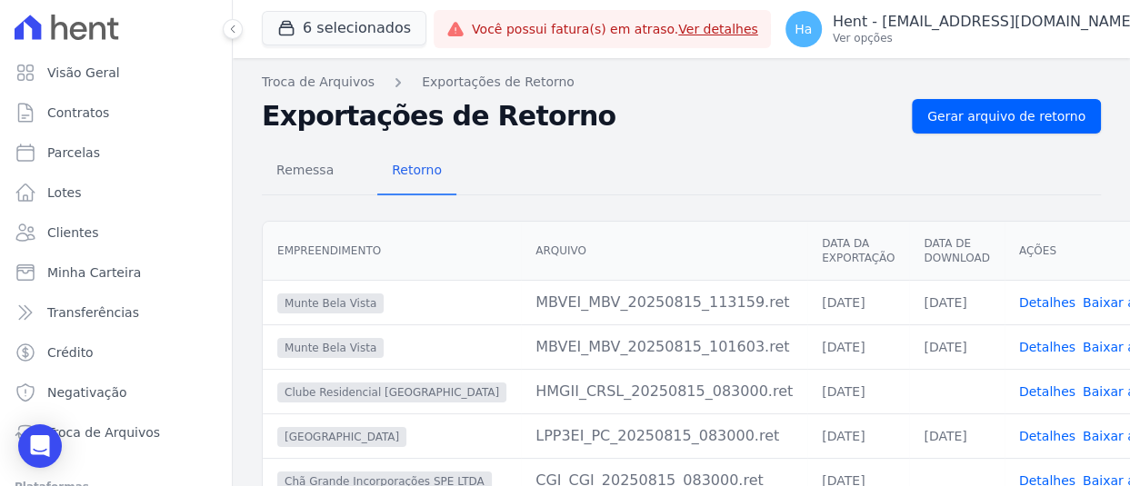
click at [1019, 298] on link "Detalhes" at bounding box center [1047, 302] width 56 height 15
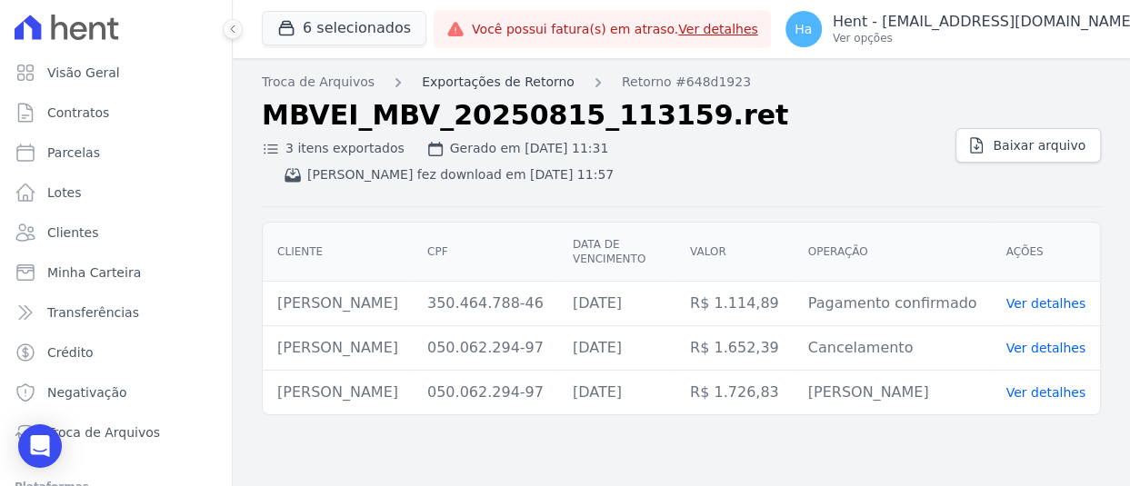
click at [490, 89] on link "Exportações de Retorno" at bounding box center [498, 82] width 153 height 19
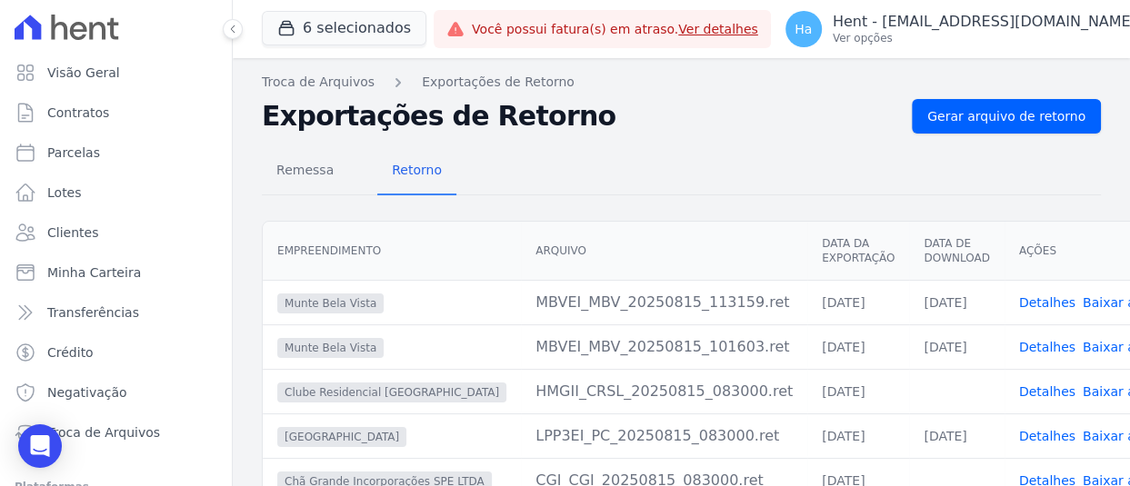
click at [1019, 295] on link "Detalhes" at bounding box center [1047, 302] width 56 height 15
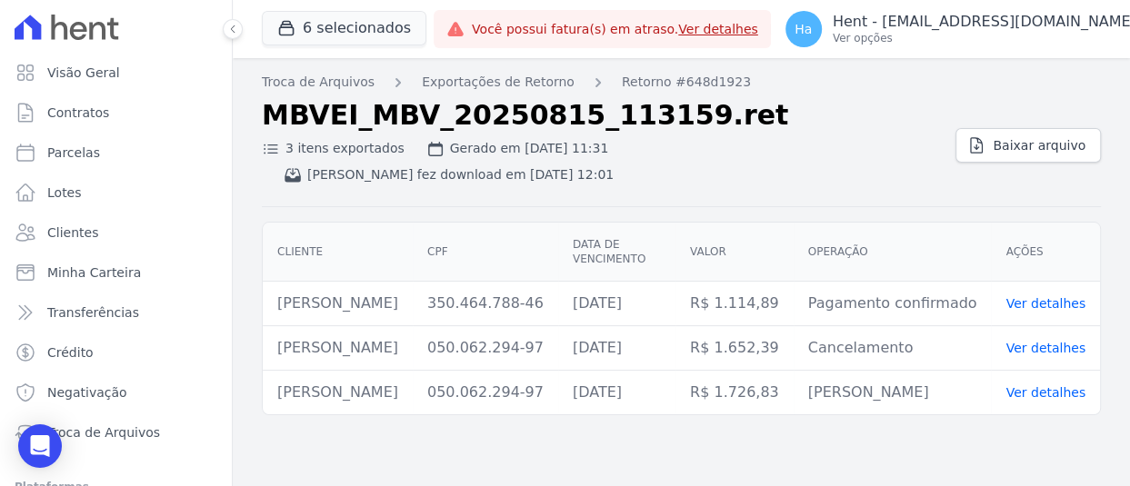
click at [1057, 385] on link "Ver detalhes" at bounding box center [1045, 392] width 80 height 15
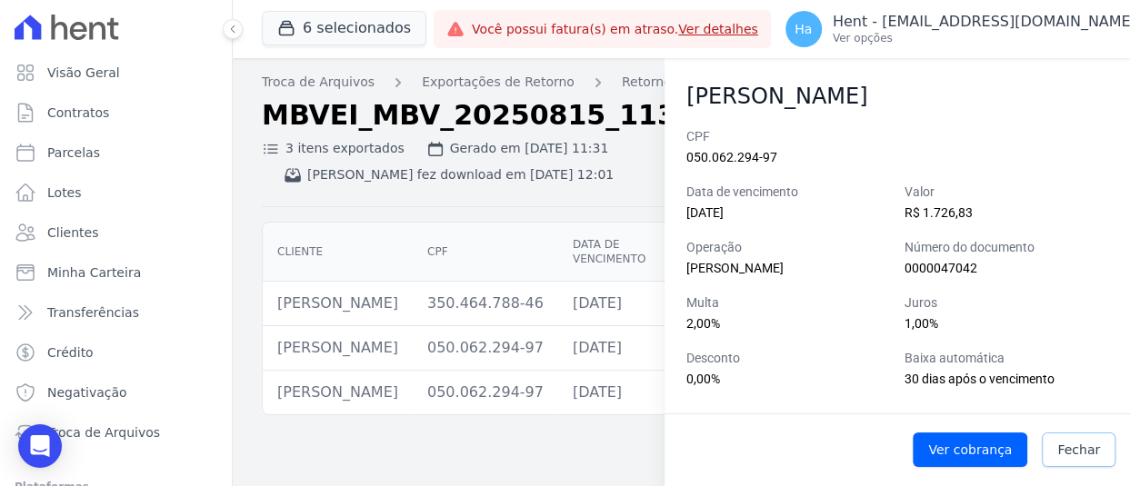
click at [1057, 457] on link "Fechar" at bounding box center [1079, 450] width 74 height 35
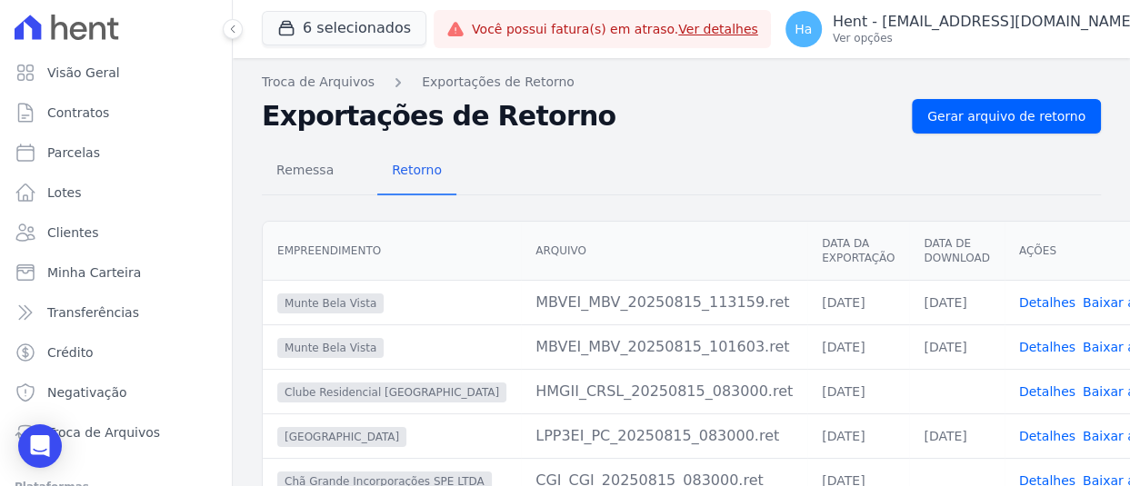
click at [1019, 350] on link "Detalhes" at bounding box center [1047, 347] width 56 height 15
click at [932, 34] on p "Ver opções" at bounding box center [985, 38] width 304 height 15
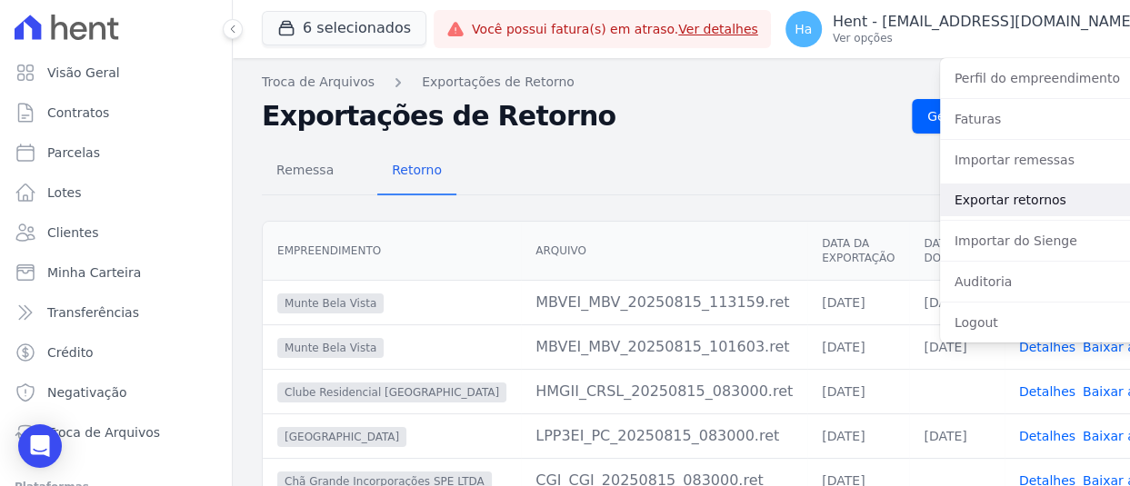
click at [967, 203] on link "Exportar retornos" at bounding box center [1056, 200] width 233 height 33
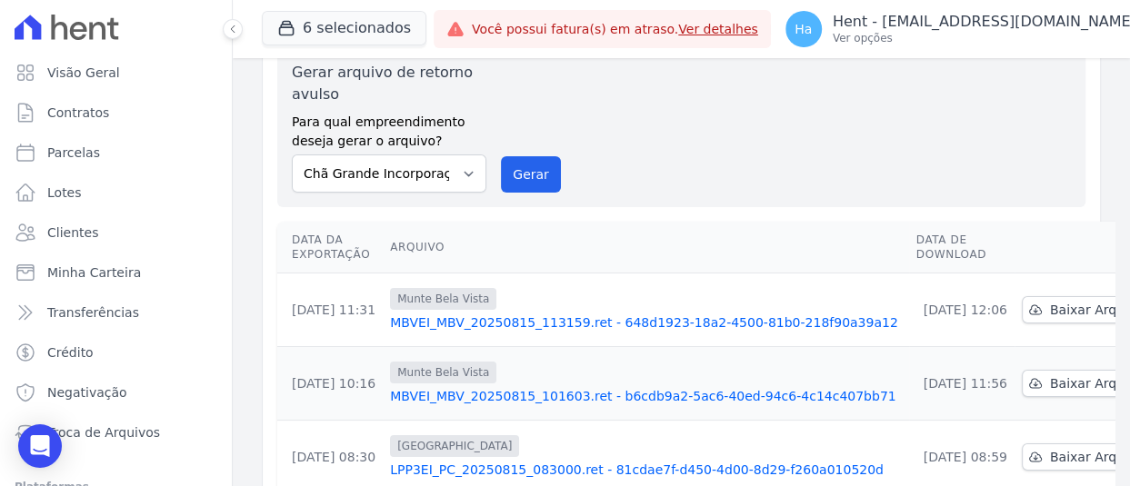
scroll to position [273, 0]
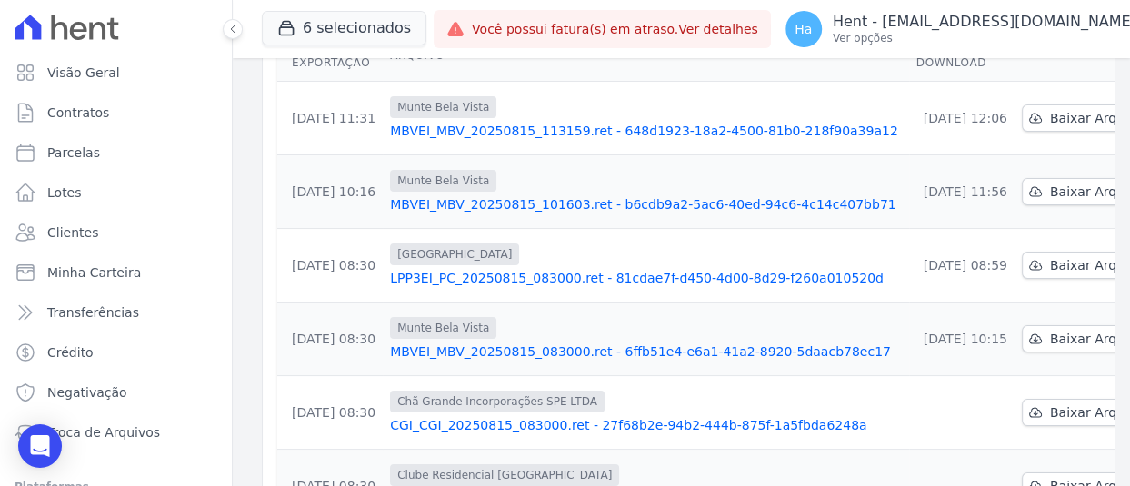
click at [745, 130] on link "MBVEI_MBV_20250815_113159.ret - 648d1923-18a2-4500-81b0-218f90a39a12" at bounding box center [646, 131] width 512 height 18
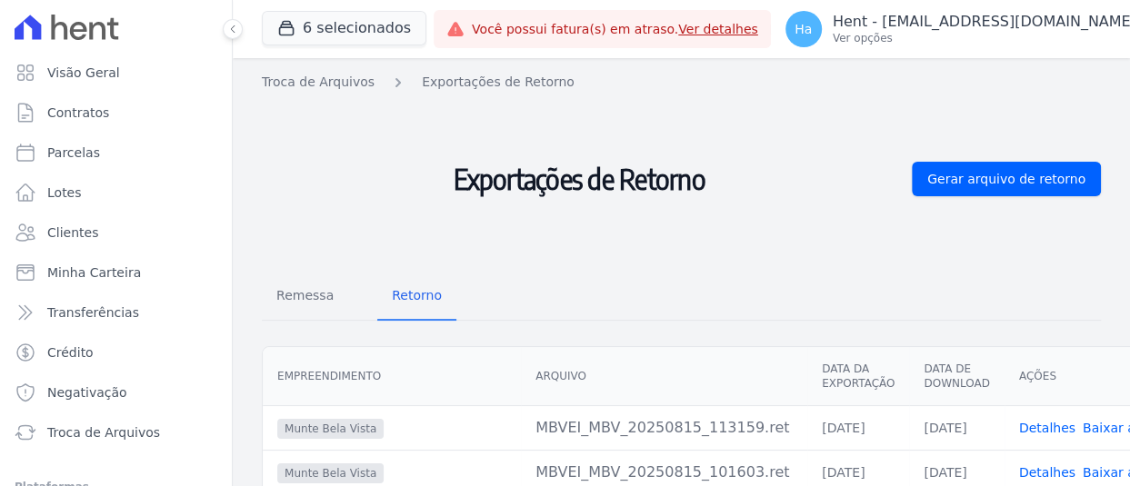
scroll to position [182, 0]
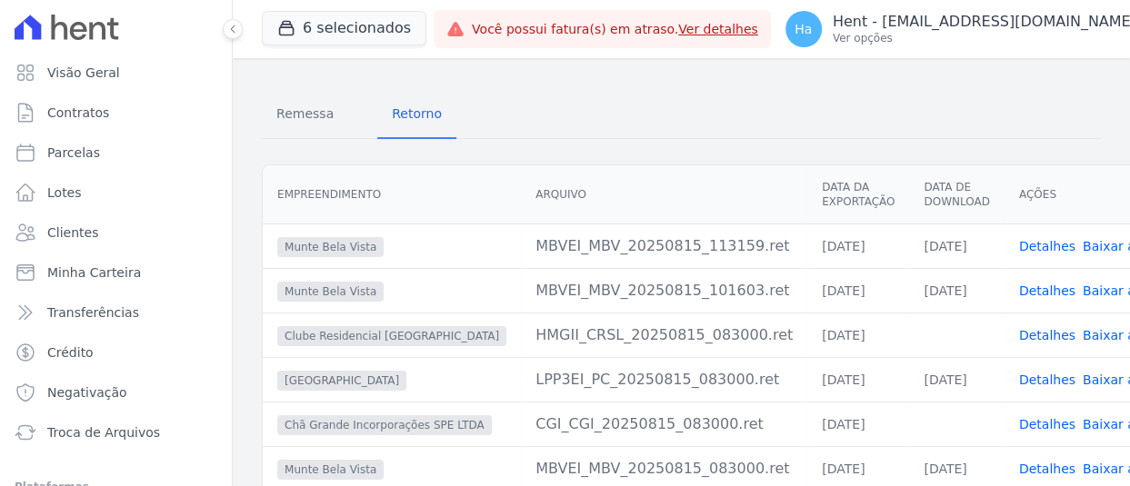
click at [1004, 299] on td "Detalhes Baixar arquivo" at bounding box center [1096, 290] width 185 height 45
click at [1019, 291] on link "Detalhes" at bounding box center [1047, 291] width 56 height 15
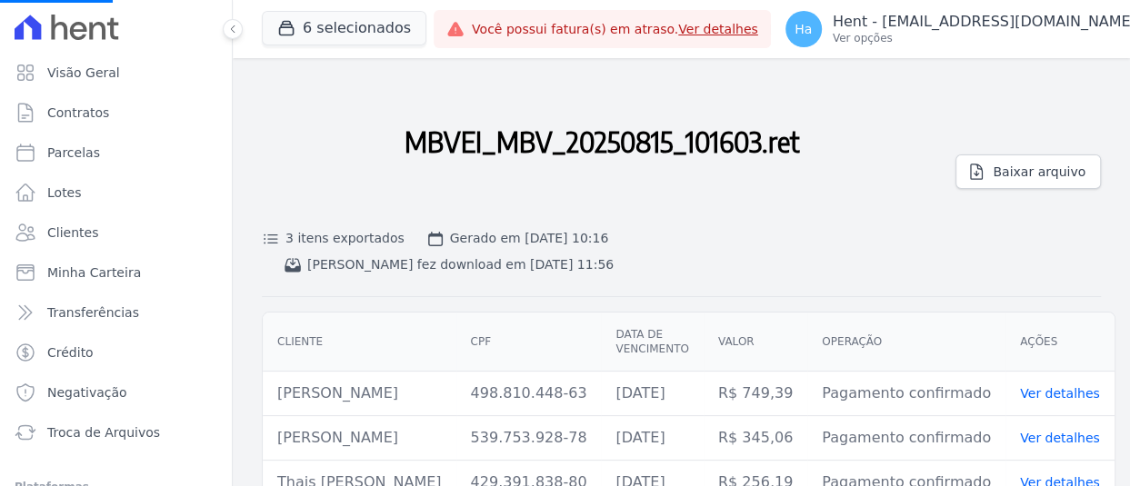
scroll to position [57, 0]
